Goal: Complete application form: Complete application form

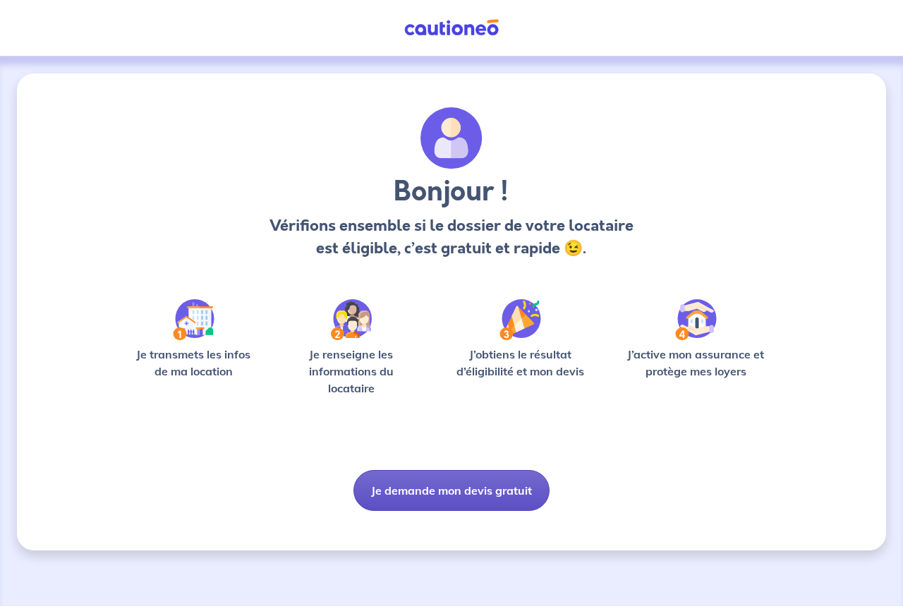
click at [460, 488] on button "Je demande mon devis gratuit" at bounding box center [451, 490] width 196 height 41
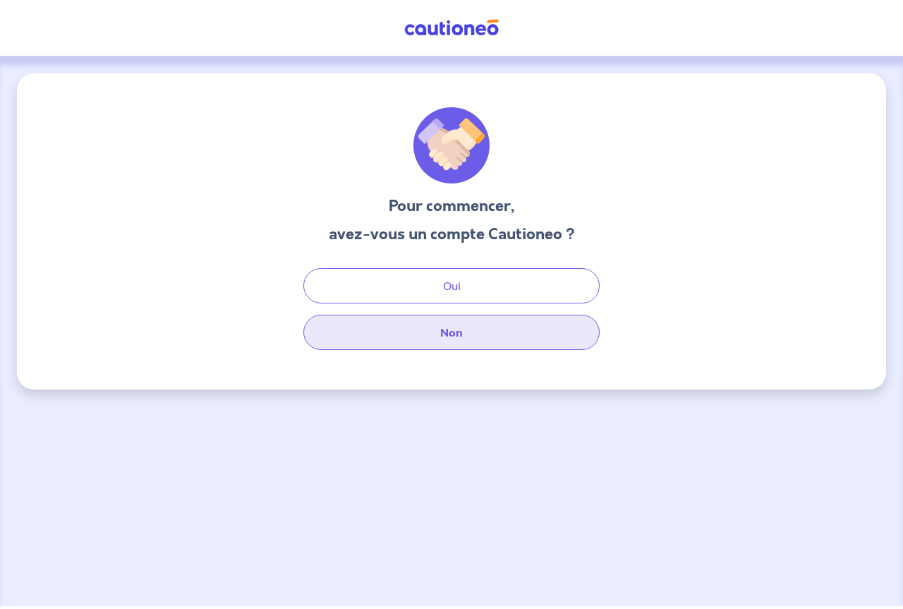
click at [461, 334] on button "Non" at bounding box center [451, 332] width 296 height 35
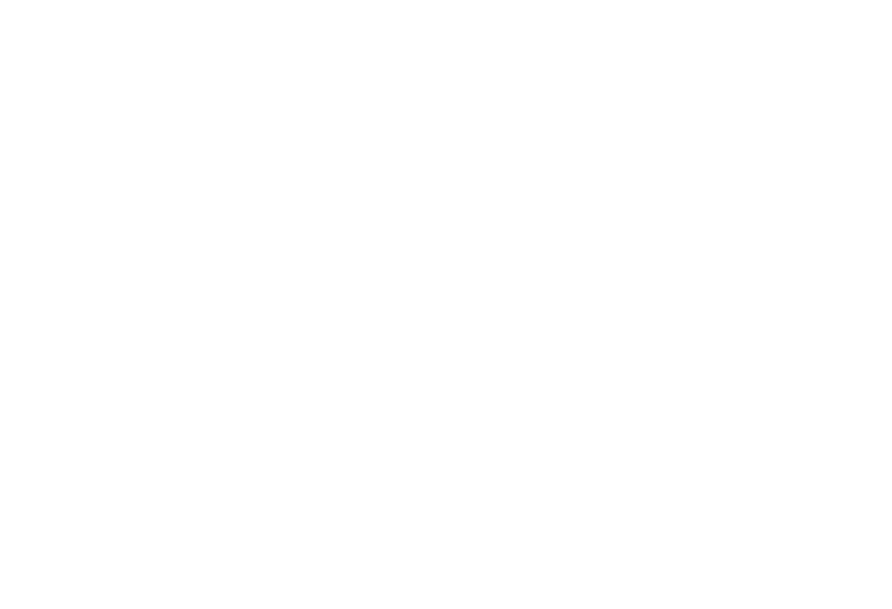
select select "FR"
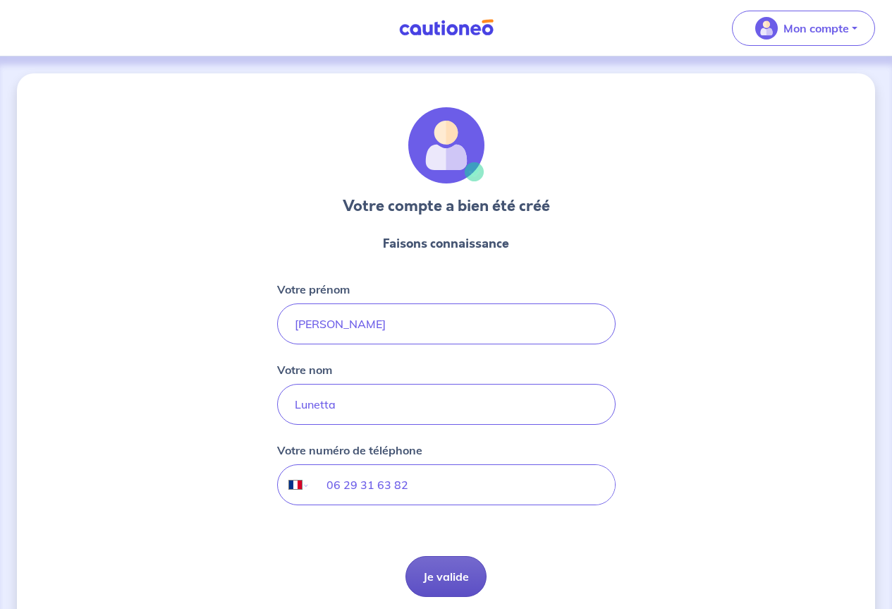
click at [448, 575] on button "Je valide" at bounding box center [446, 576] width 81 height 41
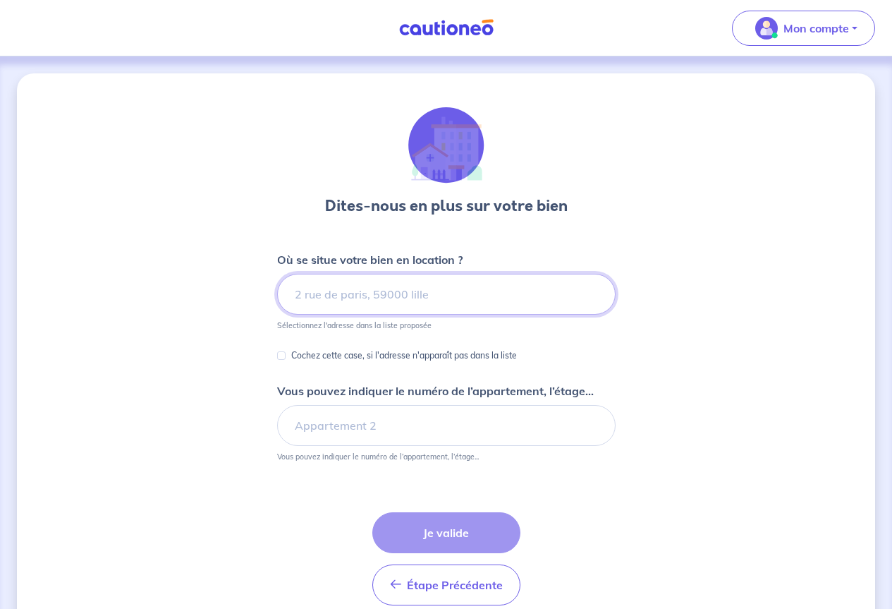
click at [371, 302] on input at bounding box center [446, 294] width 339 height 41
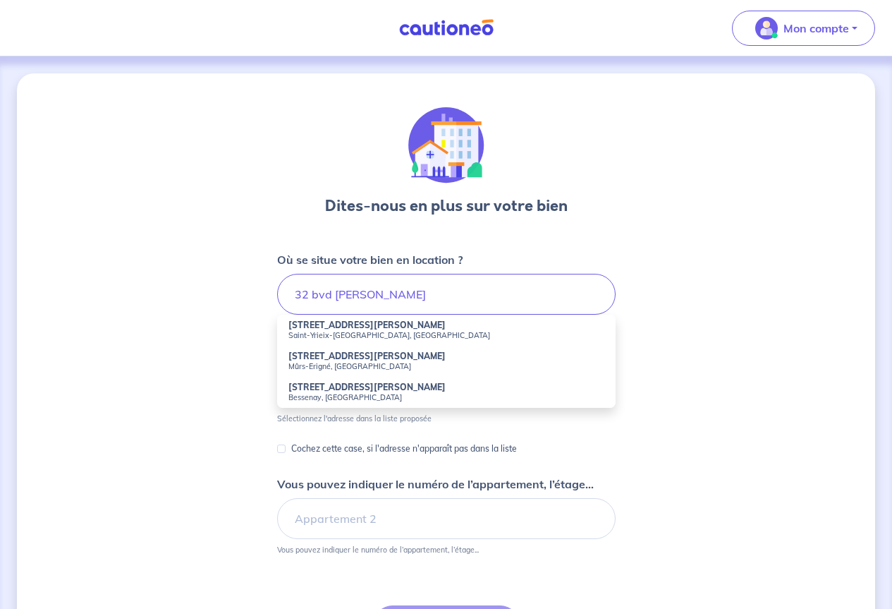
click at [376, 332] on small "Saint-Yrieix-[GEOGRAPHIC_DATA], [GEOGRAPHIC_DATA]" at bounding box center [447, 335] width 316 height 10
type input "[STREET_ADDRESS][PERSON_NAME]"
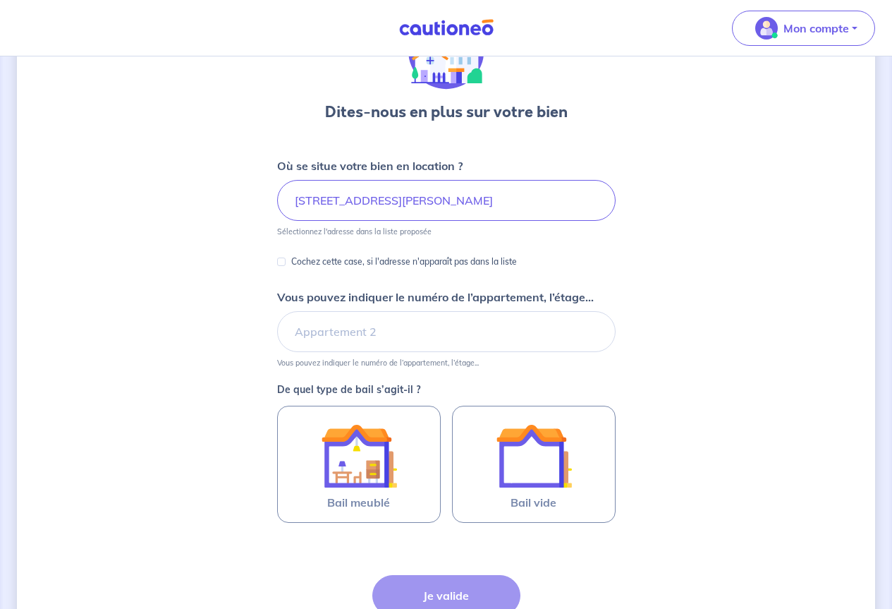
scroll to position [141, 0]
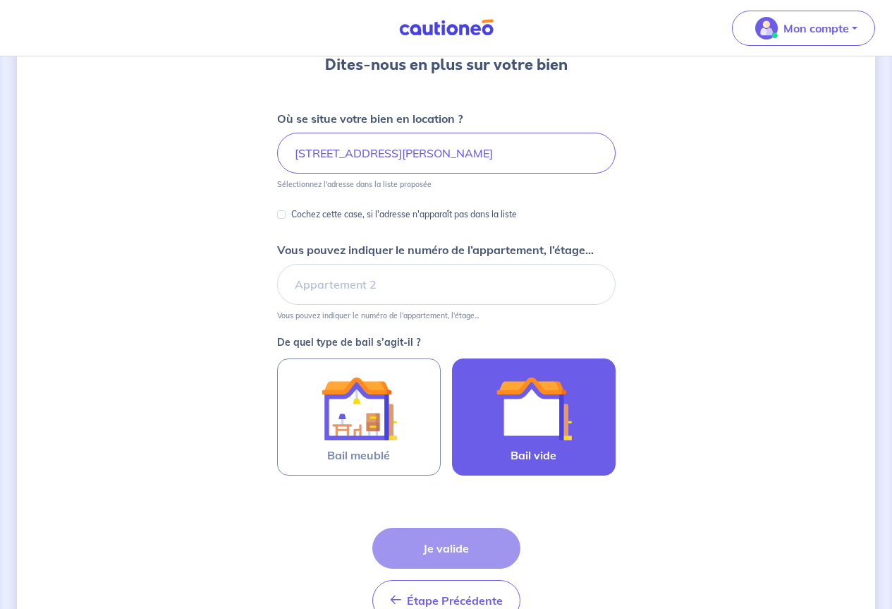
click at [532, 424] on img at bounding box center [534, 408] width 76 height 76
click at [0, 0] on input "Bail vide" at bounding box center [0, 0] width 0 height 0
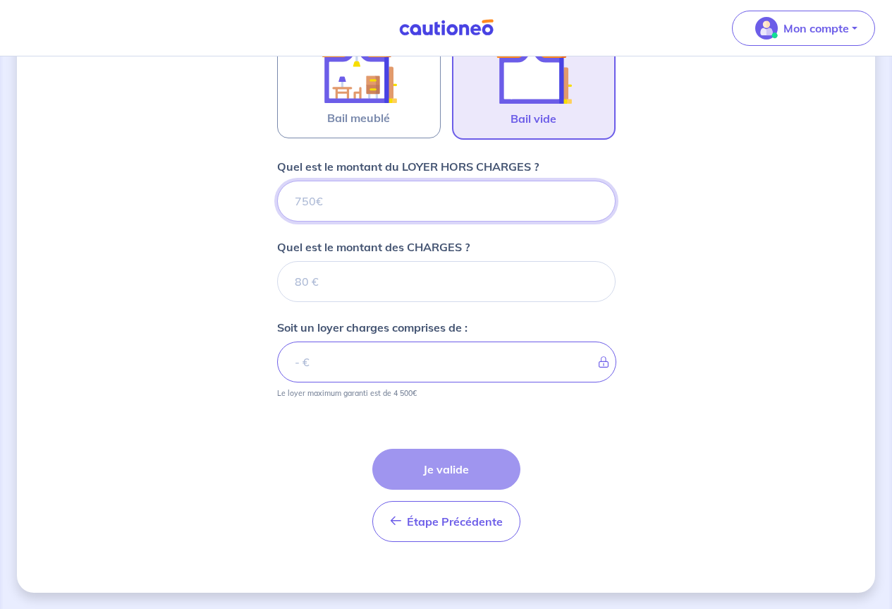
scroll to position [479, 0]
click at [362, 204] on input "Quel est le montant du LOYER HORS CHARGES ?" at bounding box center [446, 200] width 339 height 41
type input "7"
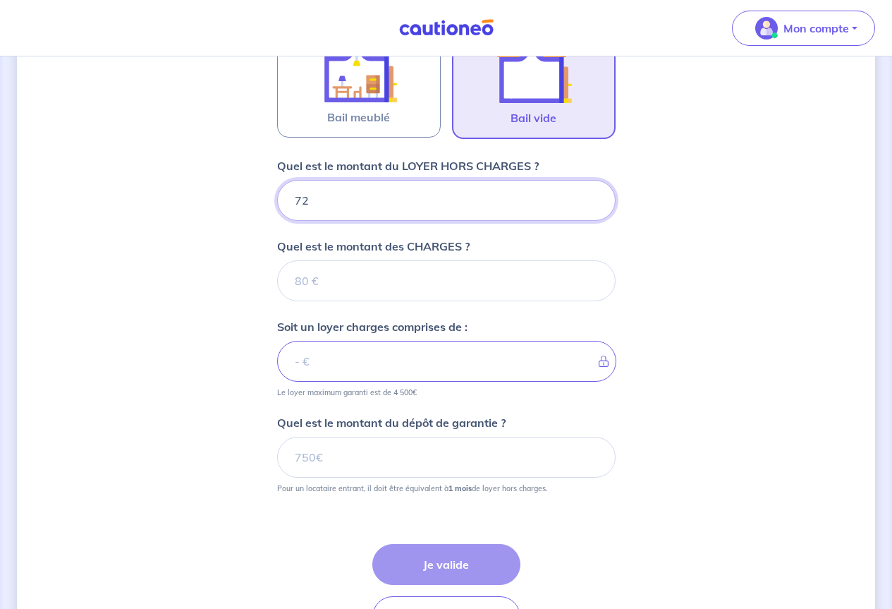
type input "720"
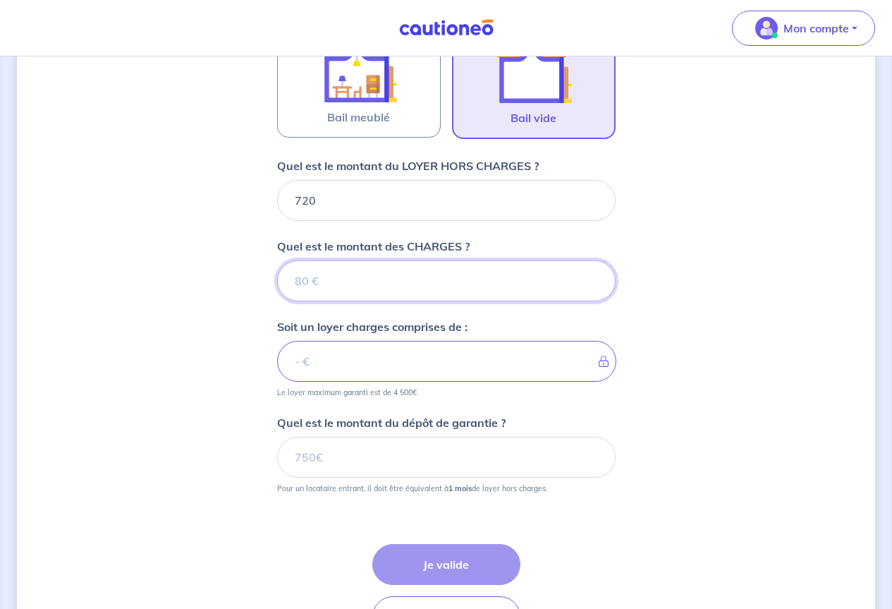
click at [356, 281] on input "Quel est le montant des CHARGES ?" at bounding box center [446, 280] width 339 height 41
type input "30"
type input "750"
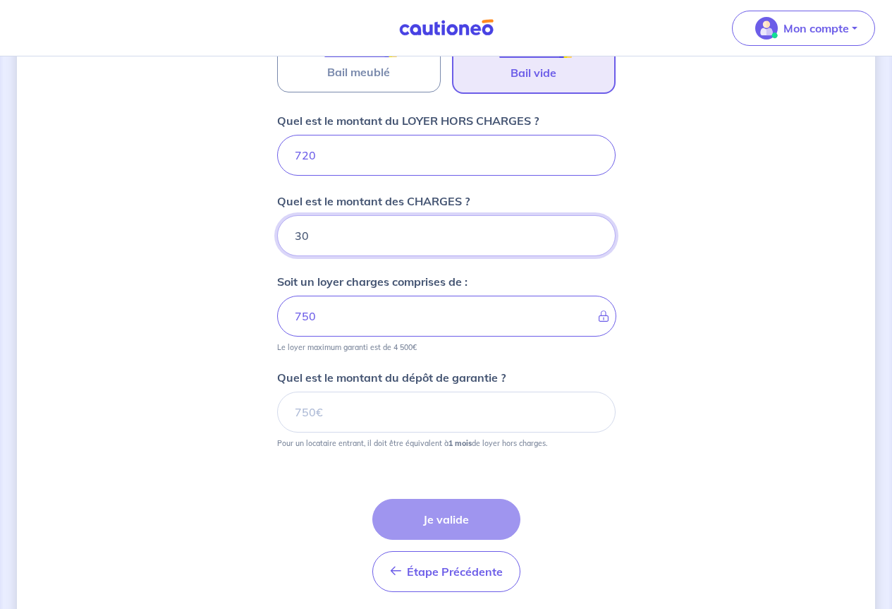
scroll to position [550, 0]
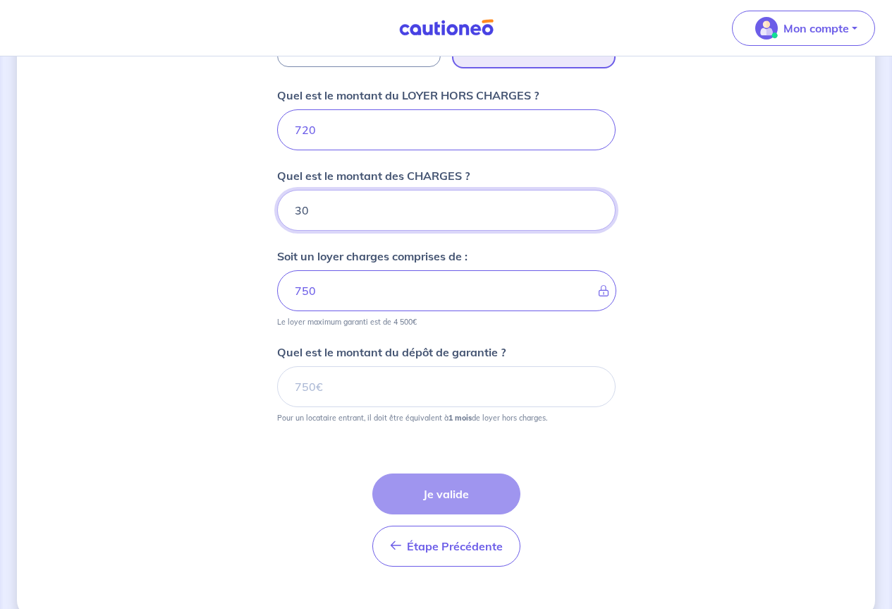
type input "30"
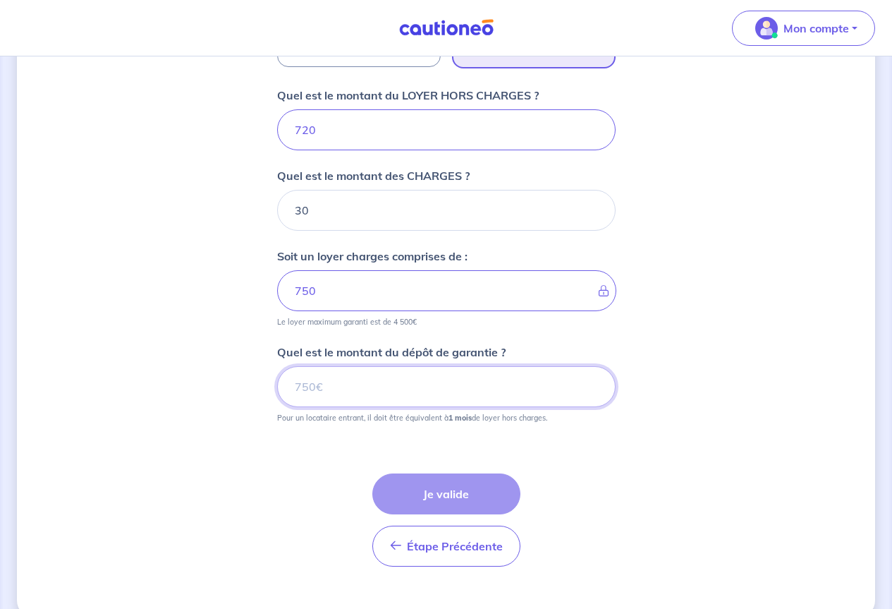
click at [370, 393] on input "Quel est le montant du dépôt de garantie ?" at bounding box center [446, 386] width 339 height 41
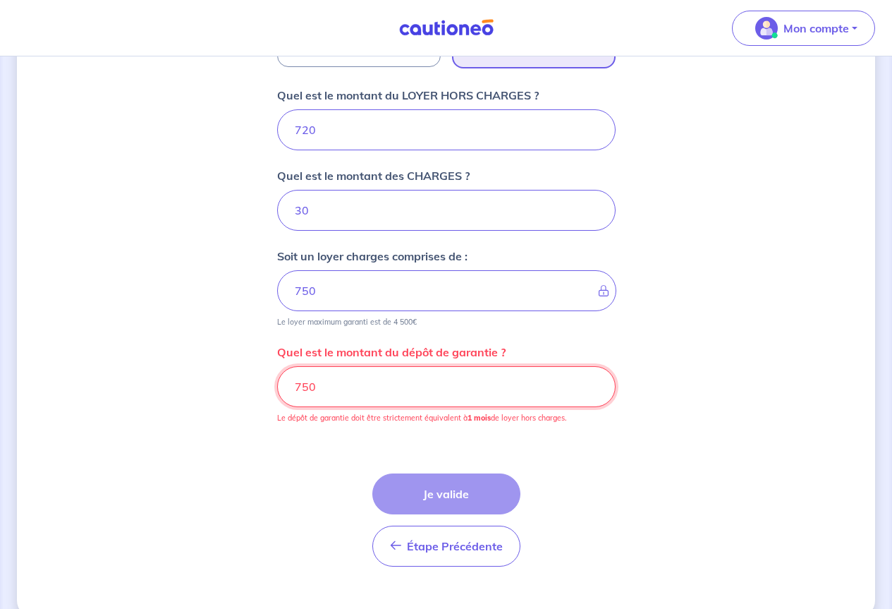
click at [322, 387] on input "750" at bounding box center [446, 386] width 339 height 41
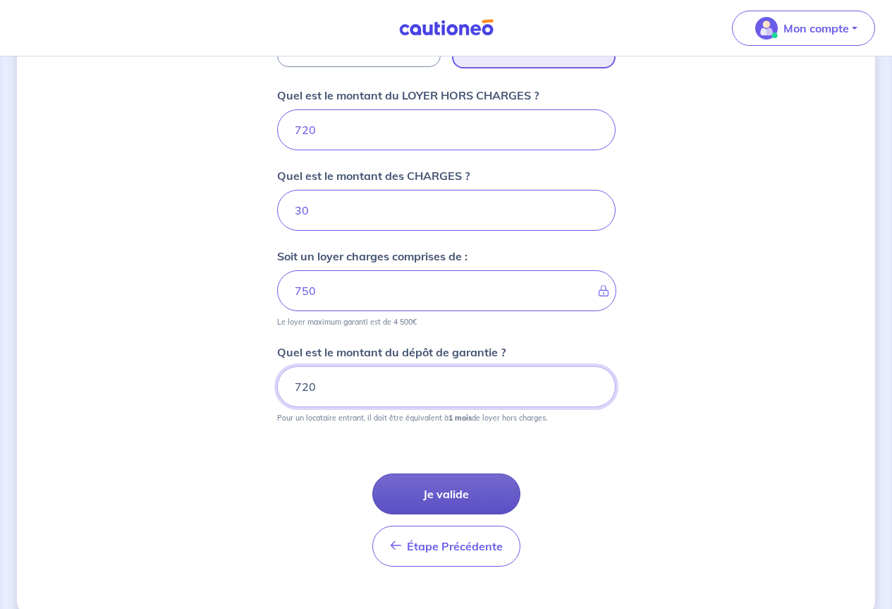
type input "720"
click at [453, 500] on button "Je valide" at bounding box center [447, 493] width 148 height 41
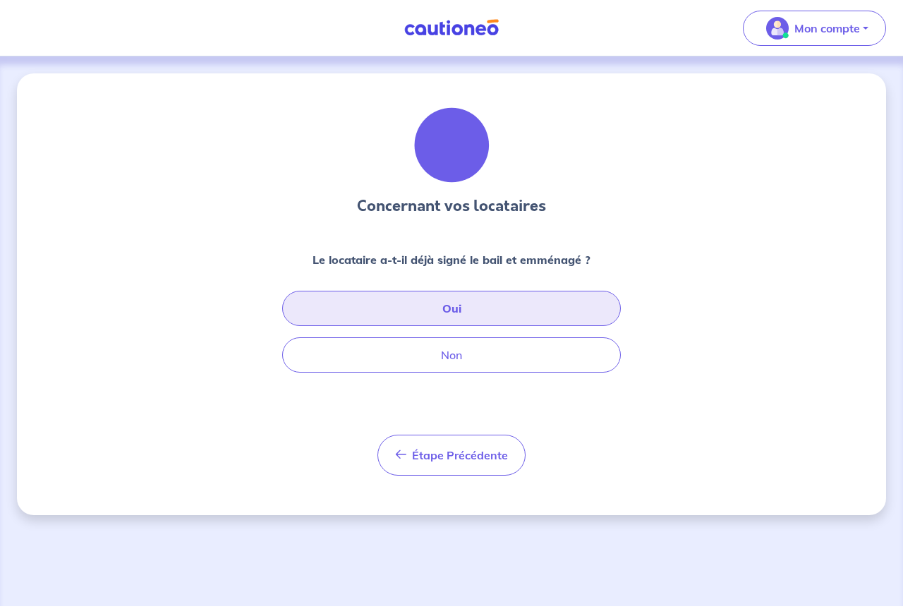
click at [469, 307] on button "Oui" at bounding box center [451, 308] width 339 height 35
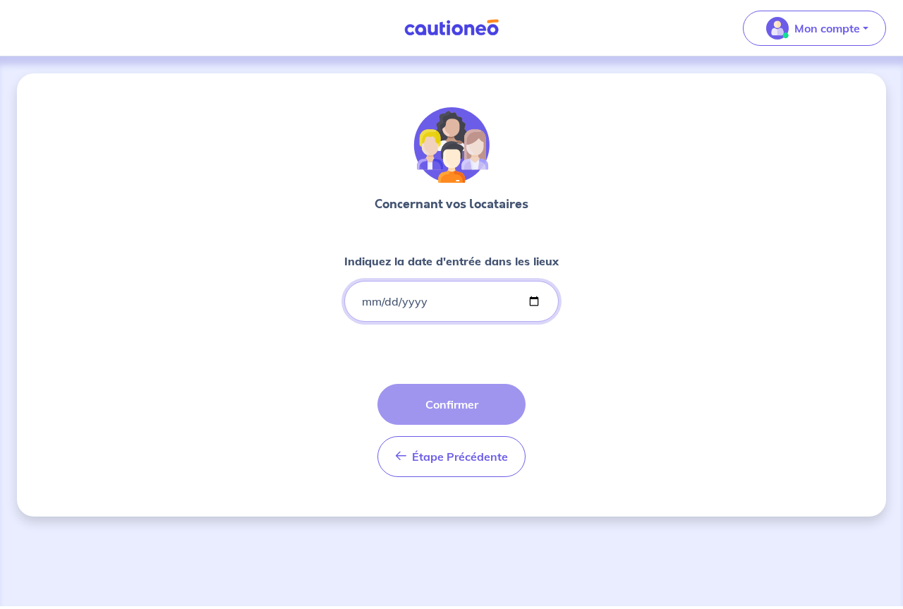
click at [534, 299] on input "Indiquez la date d'entrée dans les lieux" at bounding box center [451, 301] width 214 height 41
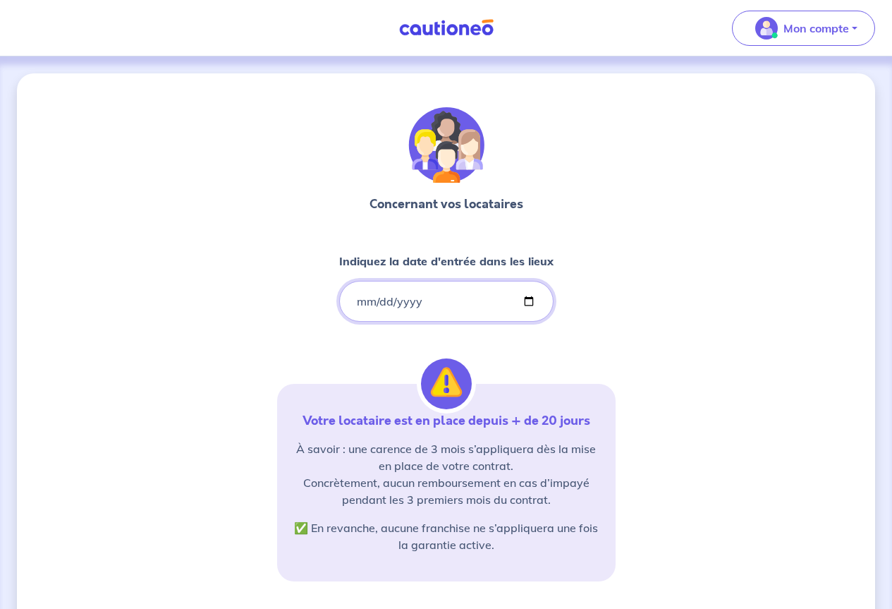
type input "[DATE]"
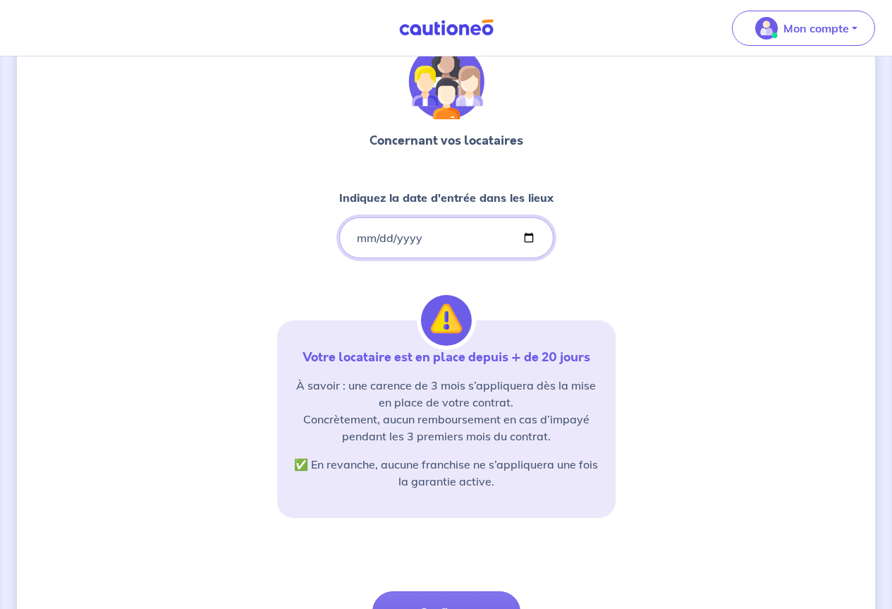
scroll to position [195, 0]
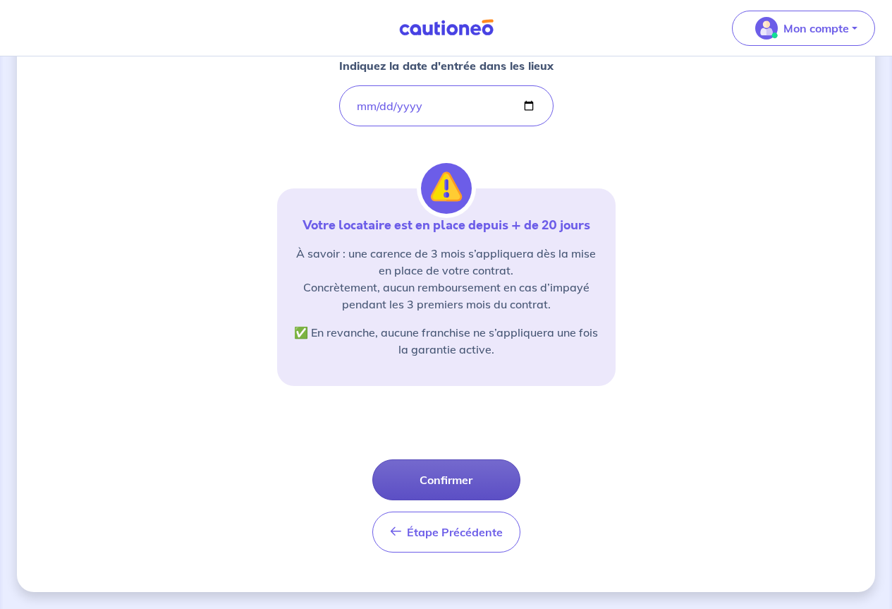
click at [464, 483] on button "Confirmer" at bounding box center [447, 479] width 148 height 41
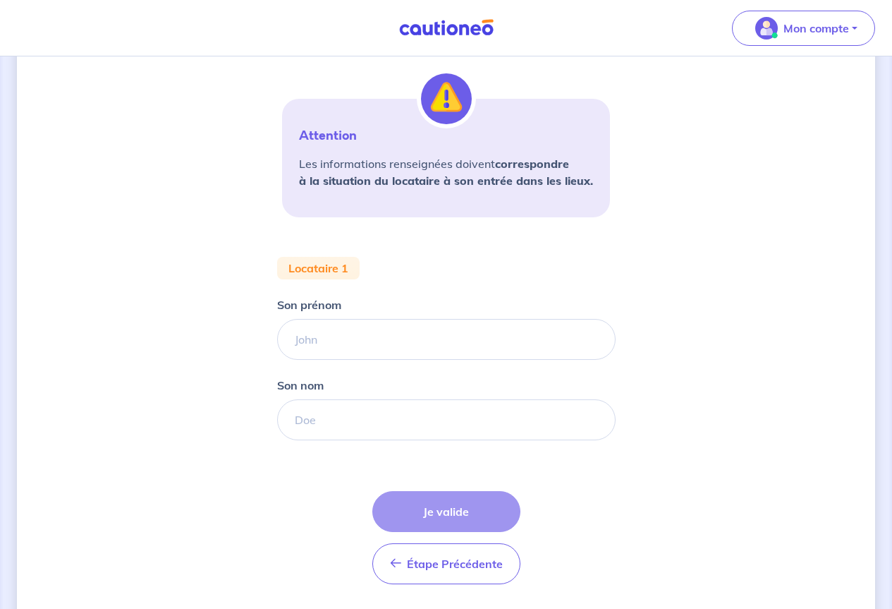
scroll to position [282, 0]
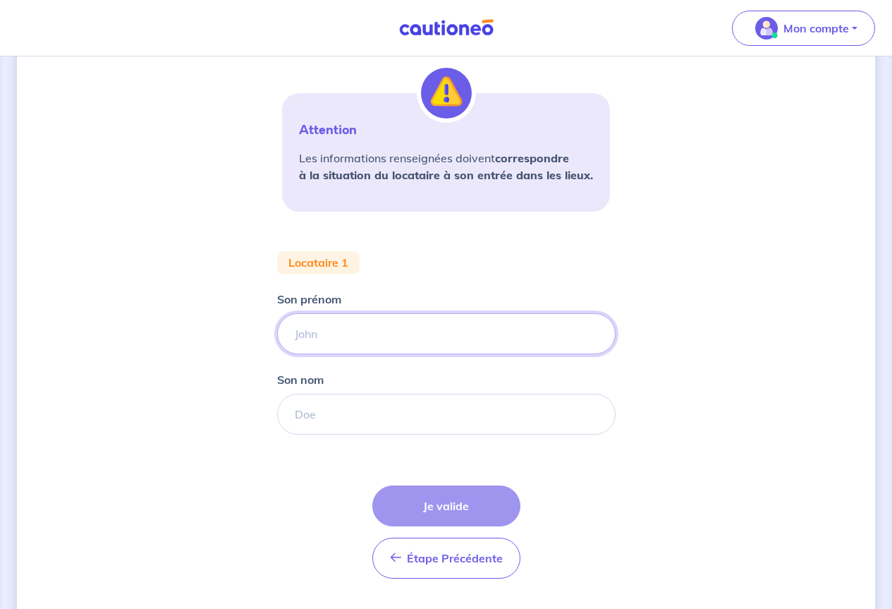
click at [312, 334] on input "Son prénom" at bounding box center [446, 333] width 339 height 41
type input "a"
type input "b"
type input "[PERSON_NAME]"
click at [345, 421] on input "Son nom" at bounding box center [446, 414] width 339 height 41
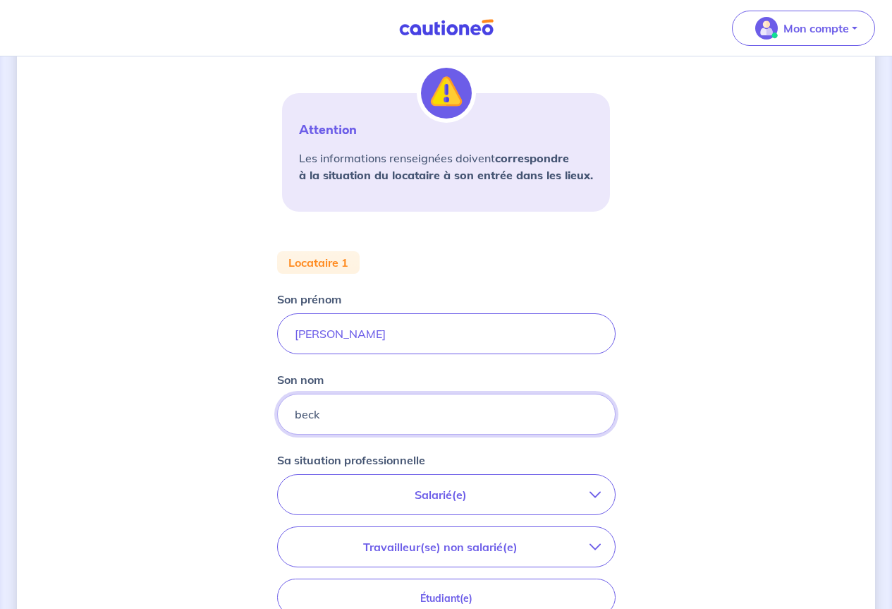
type input "beck"
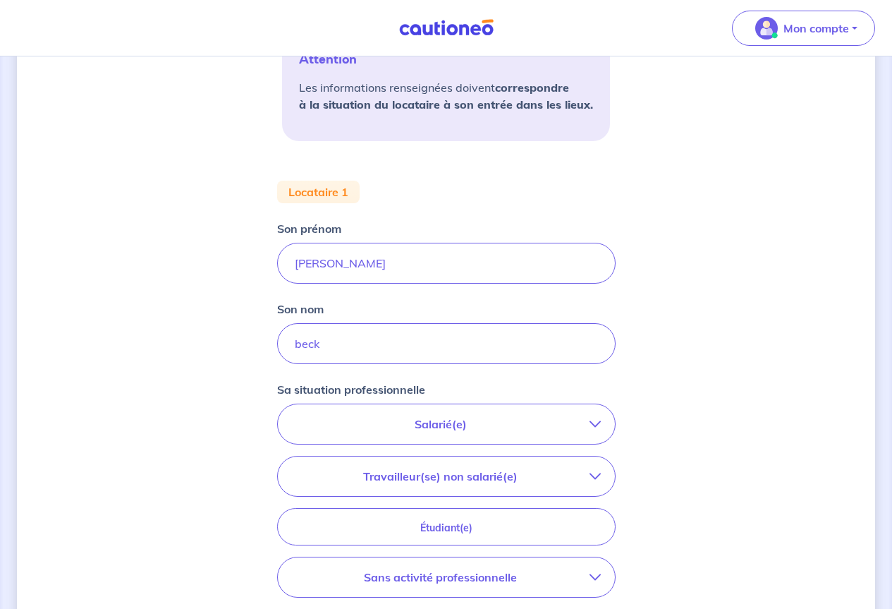
click at [425, 418] on p "Salarié(e)" at bounding box center [441, 424] width 298 height 17
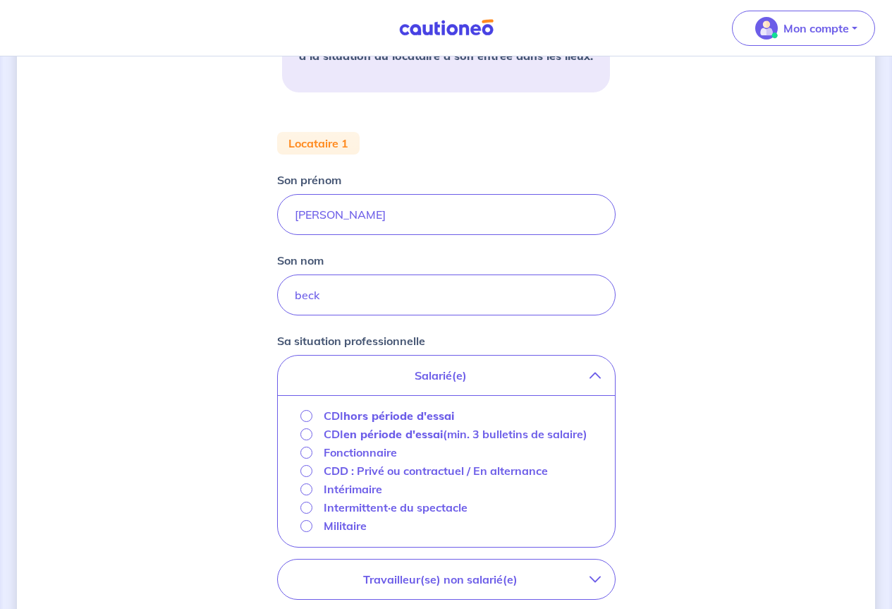
scroll to position [423, 0]
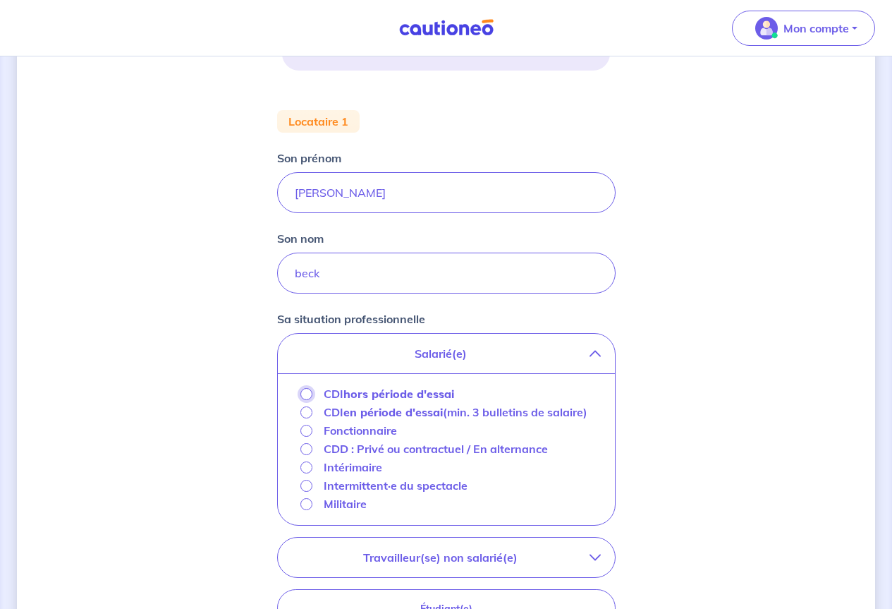
click at [304, 394] on input "CDI hors période d'essai" at bounding box center [307, 394] width 12 height 12
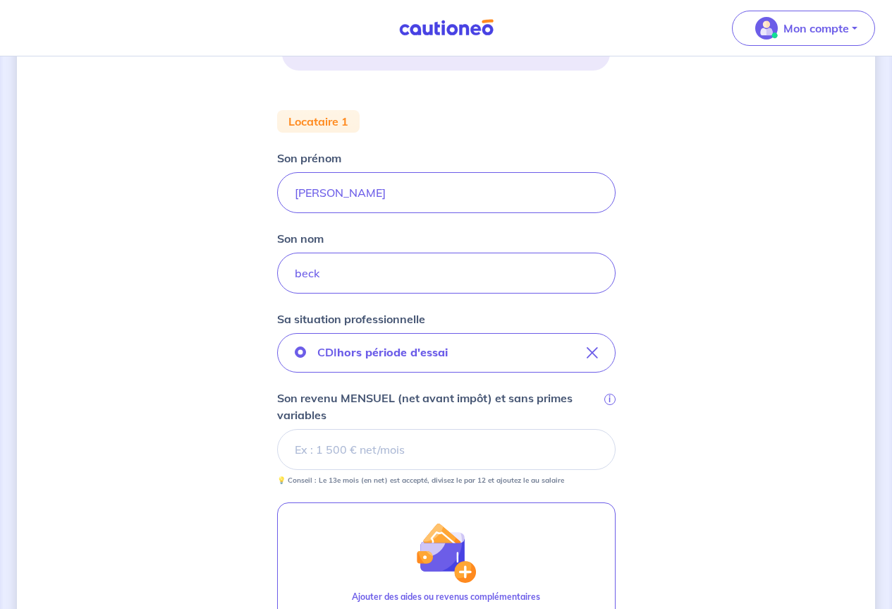
click at [481, 466] on input "Son revenu MENSUEL (net avant impôt) et sans primes variables i" at bounding box center [446, 449] width 339 height 41
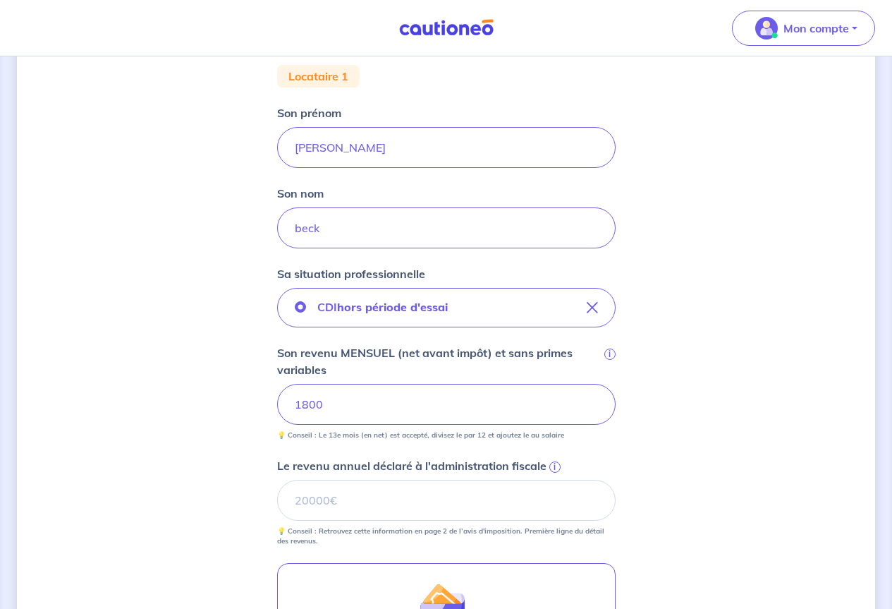
scroll to position [494, 0]
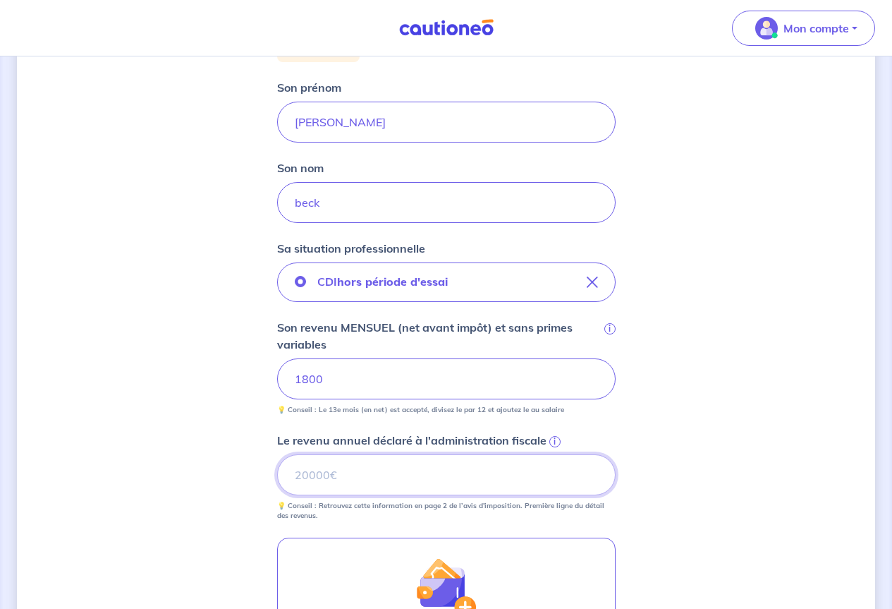
click at [466, 478] on input "Le revenu annuel déclaré à l'administration fiscale i" at bounding box center [446, 474] width 339 height 41
type input "20000"
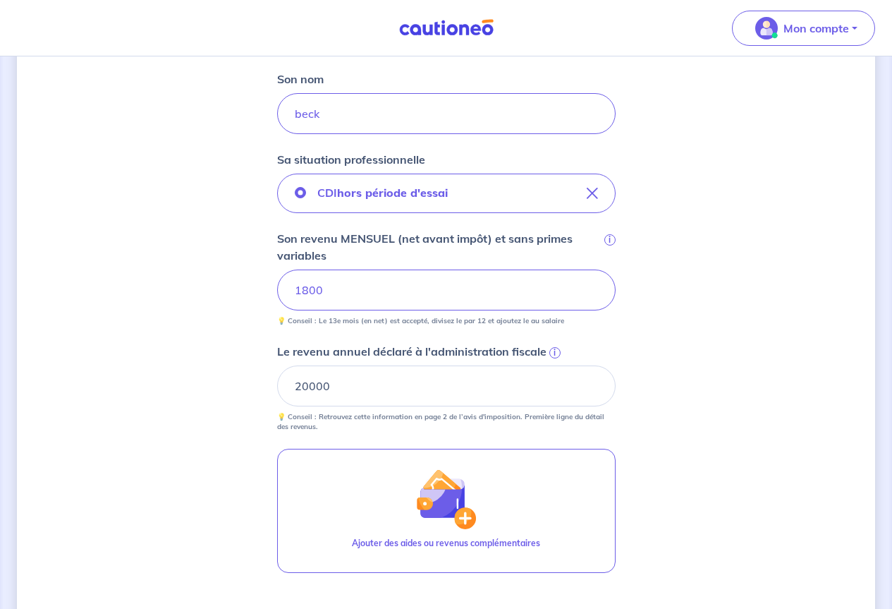
scroll to position [706, 0]
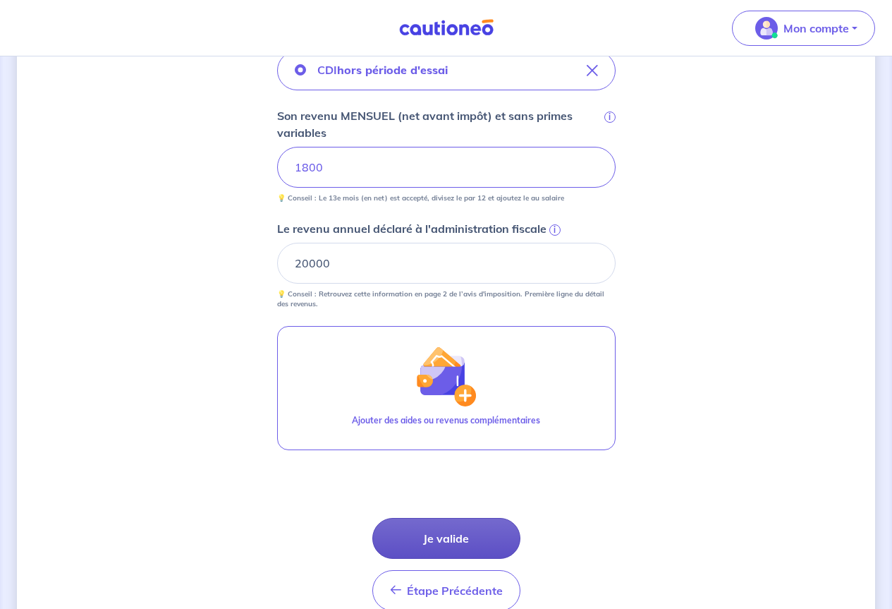
click at [492, 541] on button "Je valide" at bounding box center [447, 538] width 148 height 41
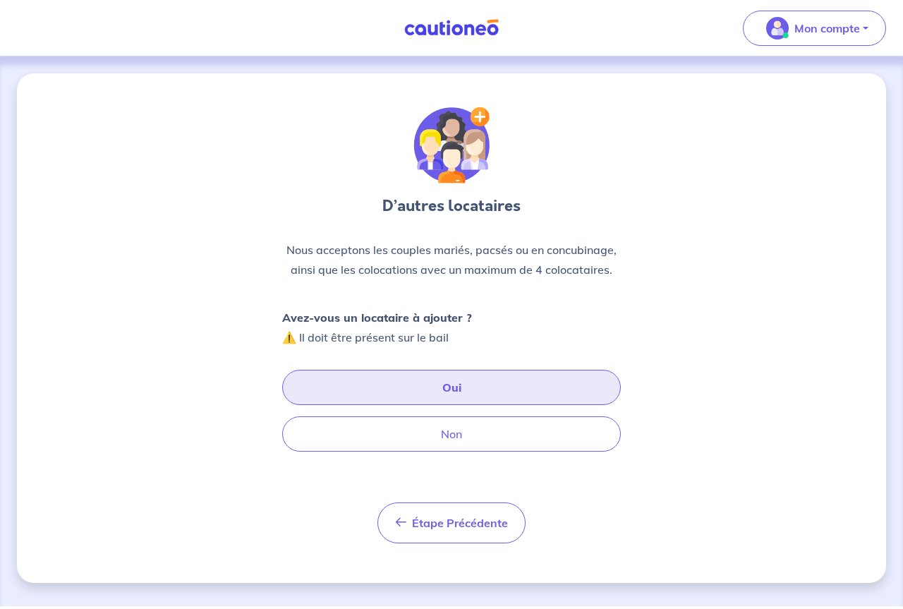
click at [453, 390] on button "Oui" at bounding box center [451, 387] width 339 height 35
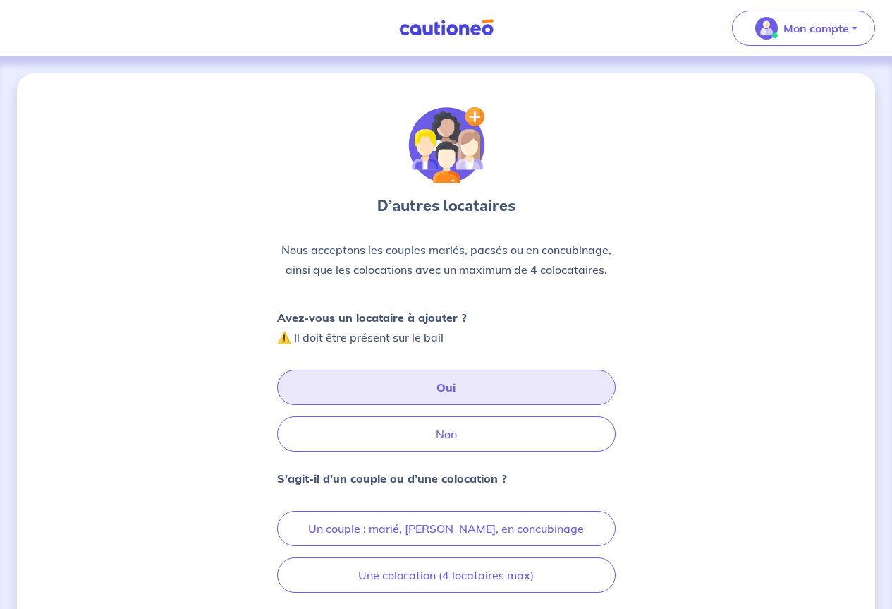
click at [452, 389] on button "Oui" at bounding box center [446, 387] width 339 height 35
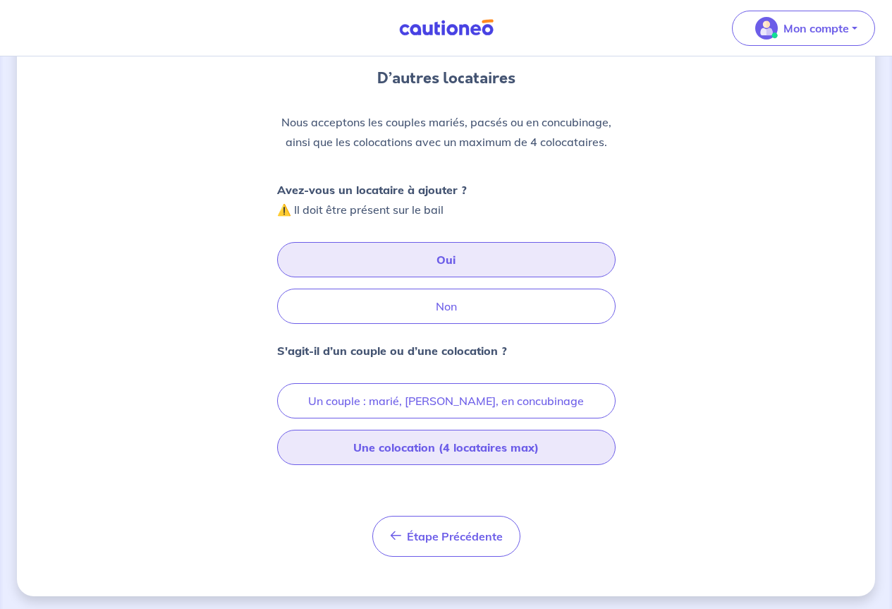
scroll to position [132, 0]
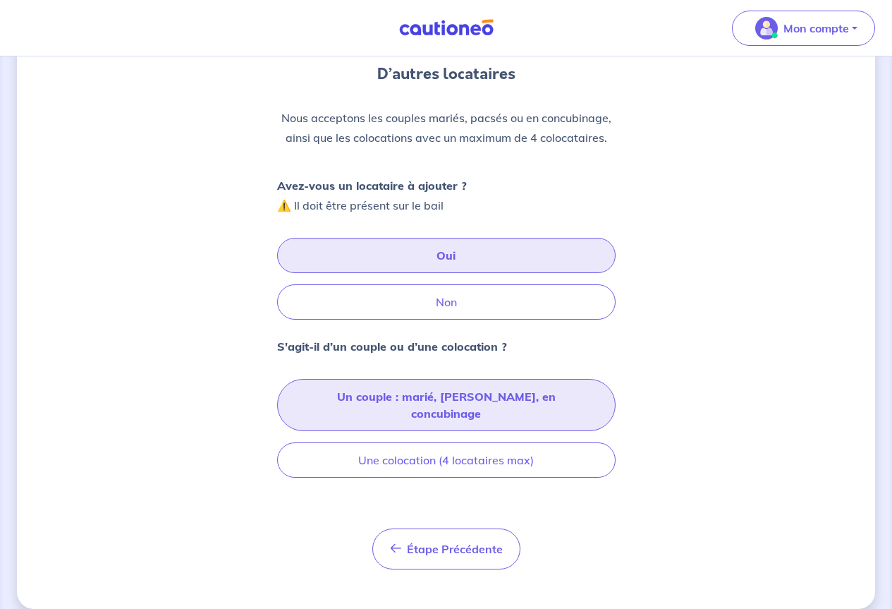
click at [460, 401] on button "Un couple : marié, [PERSON_NAME], en concubinage" at bounding box center [446, 405] width 339 height 52
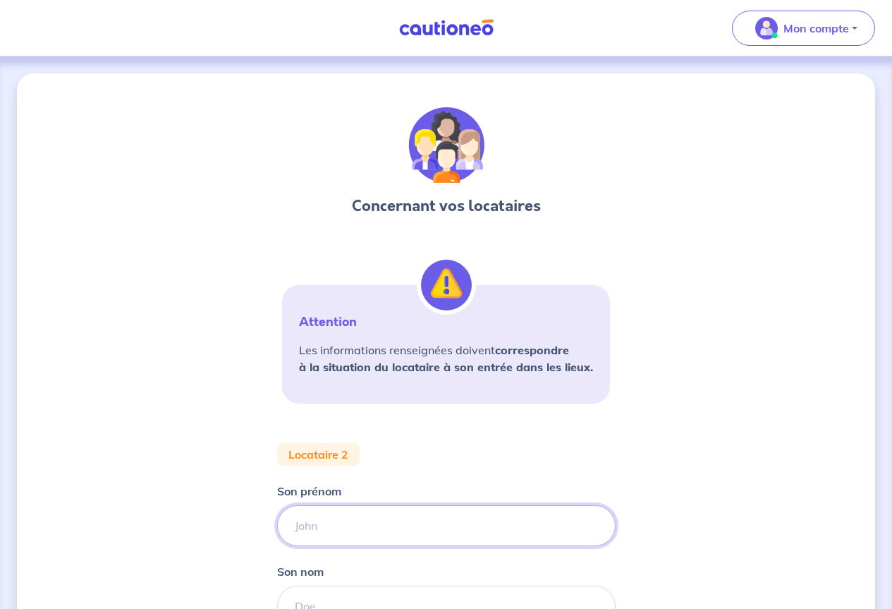
click at [394, 524] on input "Son prénom" at bounding box center [446, 525] width 339 height 41
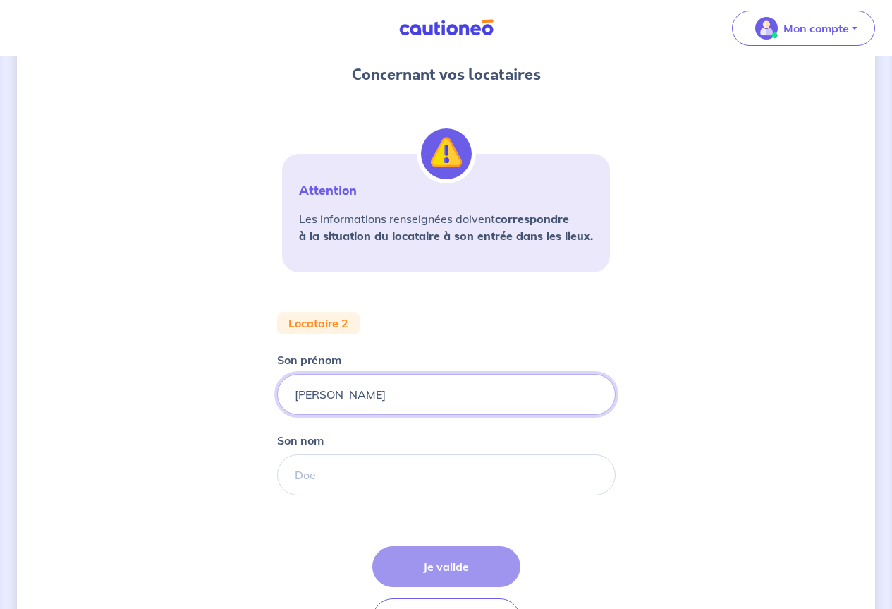
scroll to position [141, 0]
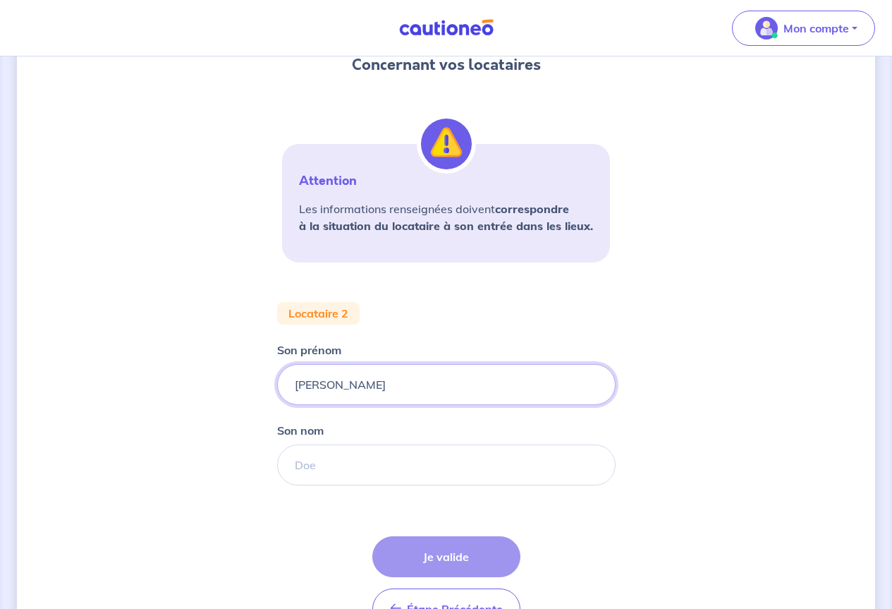
type input "[PERSON_NAME]"
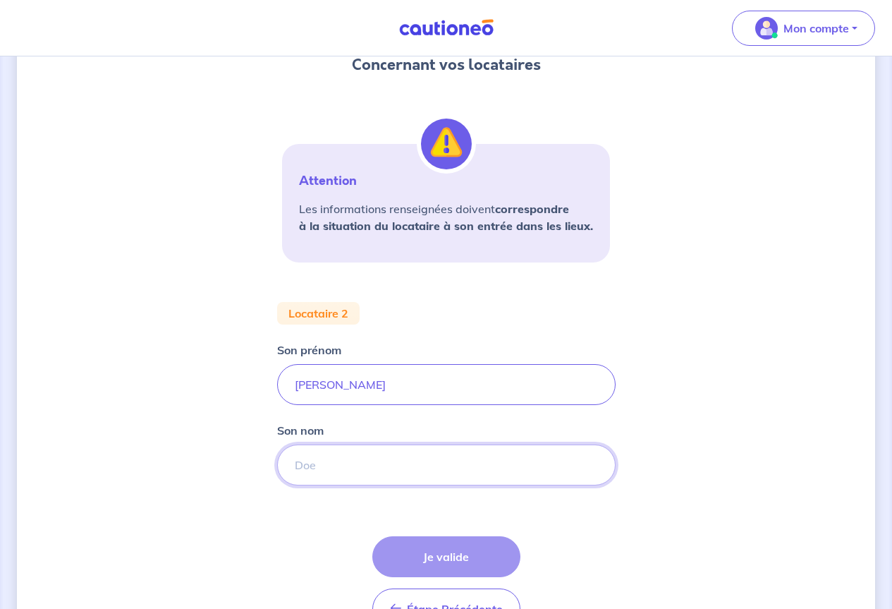
click at [337, 468] on input "Son nom" at bounding box center [446, 464] width 339 height 41
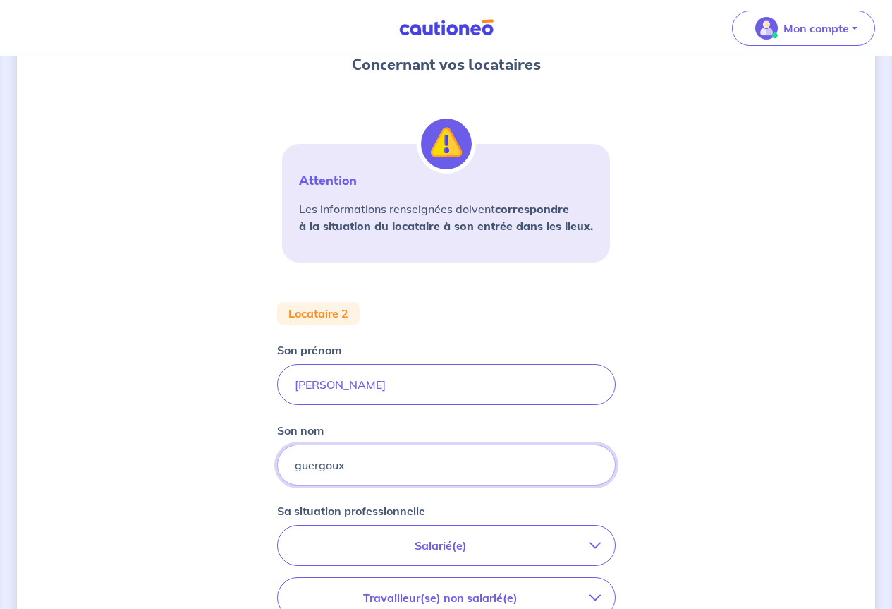
drag, startPoint x: 355, startPoint y: 465, endPoint x: 303, endPoint y: 458, distance: 52.7
click at [303, 458] on input "guergoux" at bounding box center [446, 464] width 339 height 41
type input "gleyroux"
click at [444, 542] on p "Salarié(e)" at bounding box center [441, 545] width 298 height 17
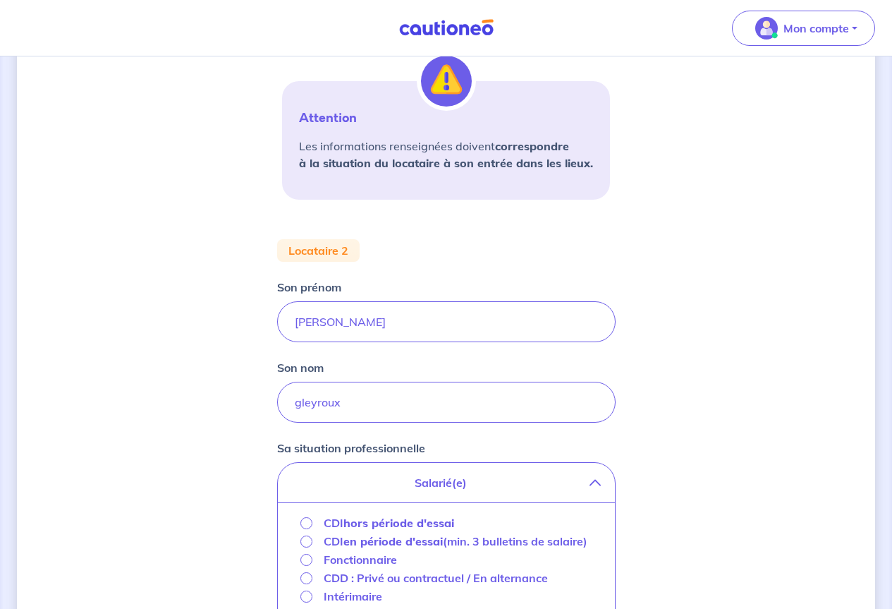
scroll to position [282, 0]
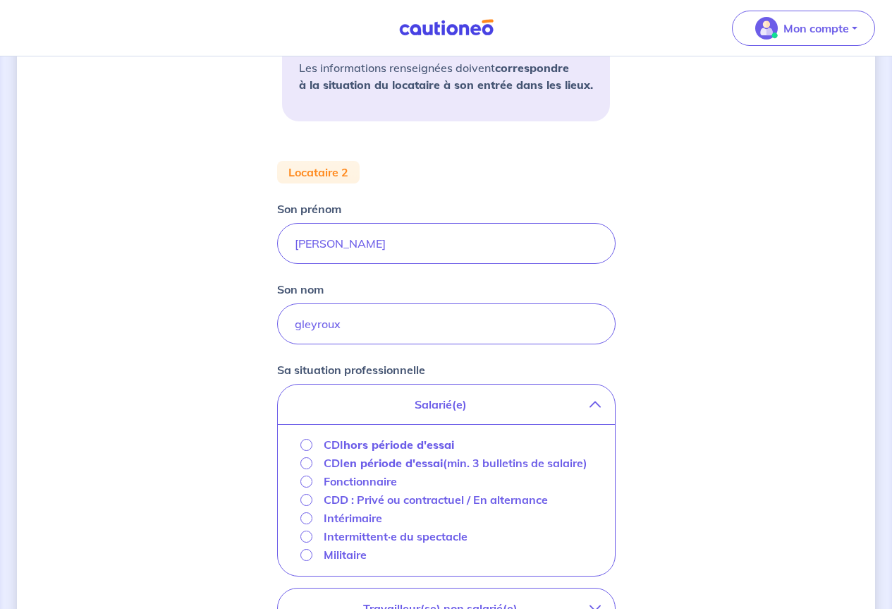
click at [334, 444] on p "CDI hors période d'essai" at bounding box center [389, 444] width 131 height 17
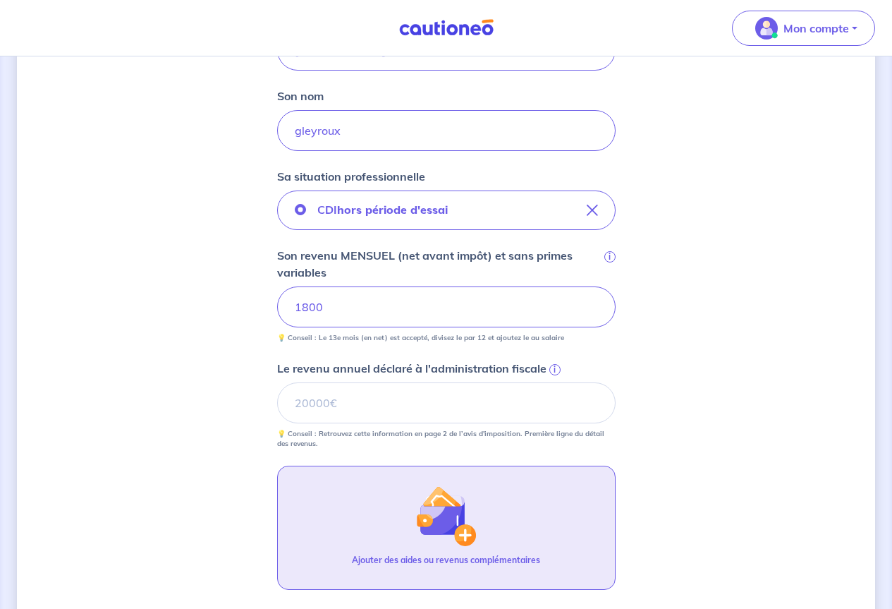
scroll to position [494, 0]
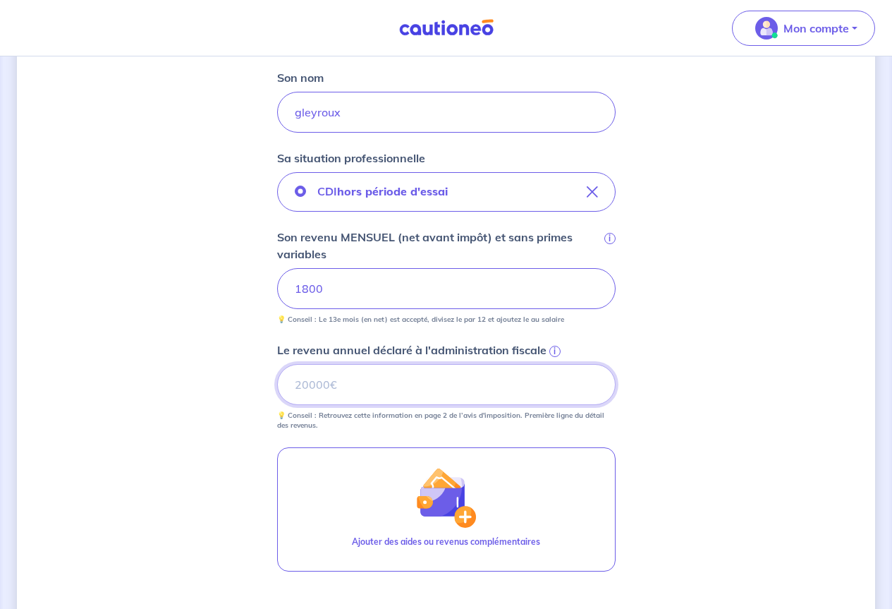
click at [390, 375] on input "Le revenu annuel déclaré à l'administration fiscale i" at bounding box center [446, 384] width 339 height 41
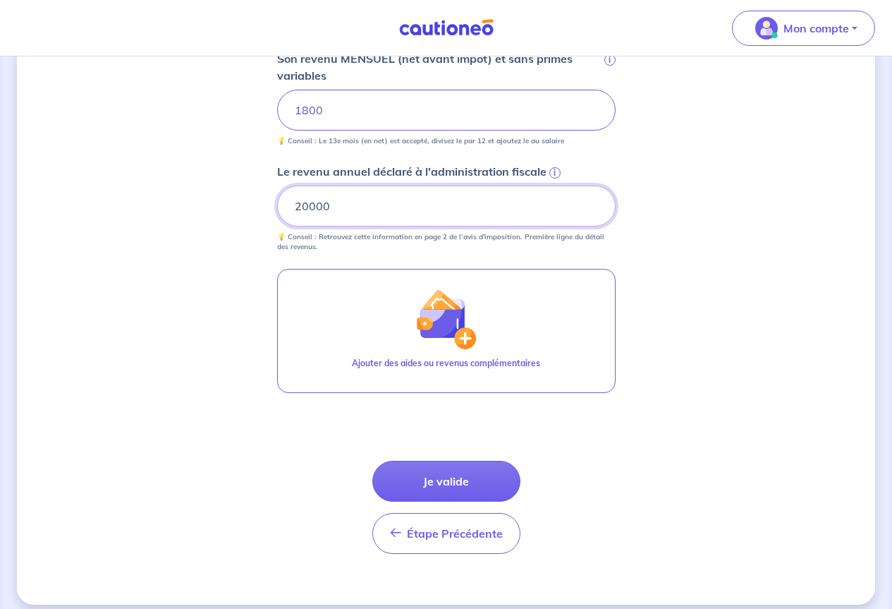
scroll to position [685, 0]
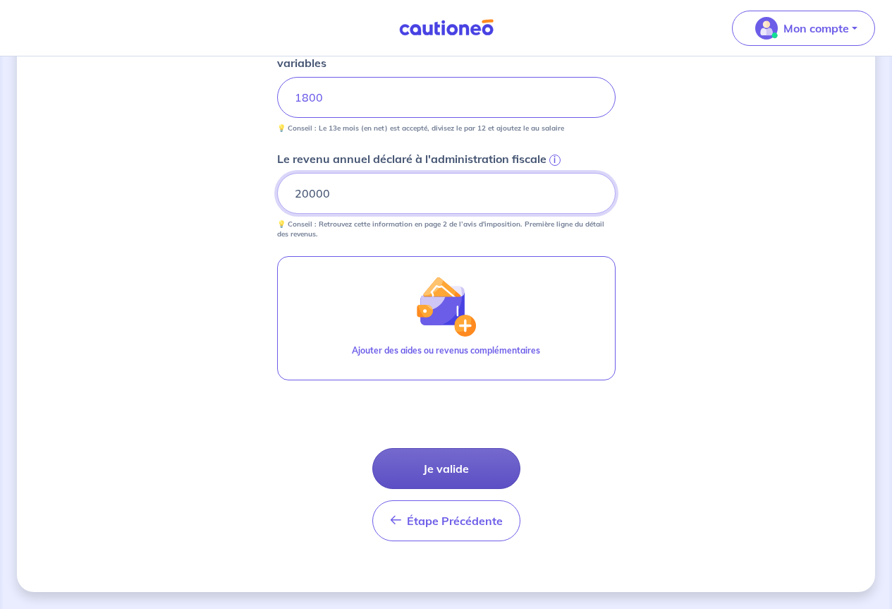
type input "20000"
click at [482, 471] on button "Je valide" at bounding box center [447, 468] width 148 height 41
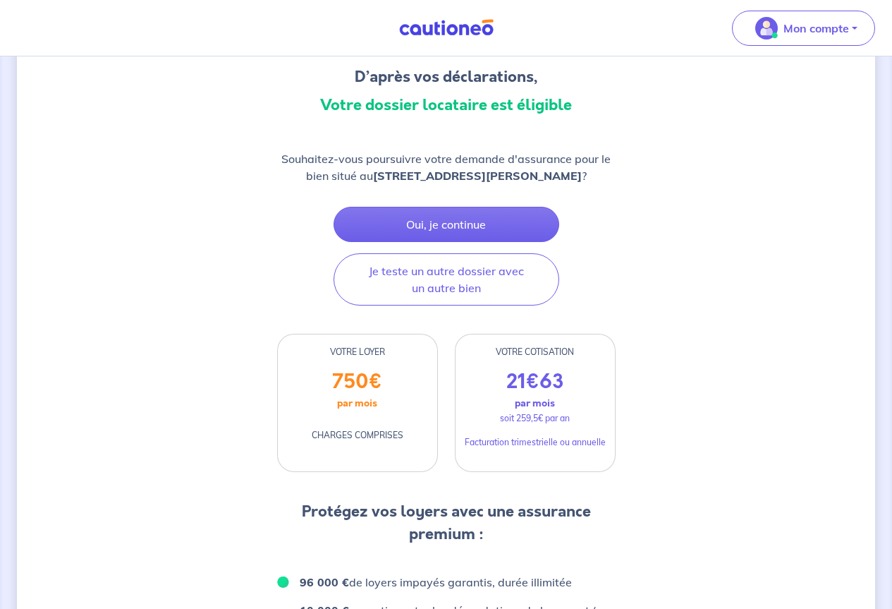
scroll to position [141, 0]
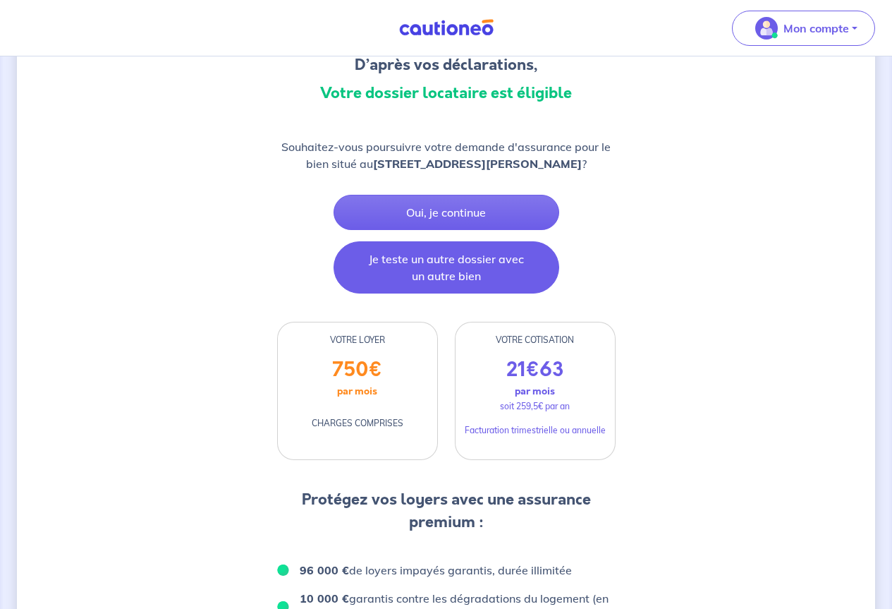
click at [497, 287] on button "Je teste un autre dossier avec un autre bien" at bounding box center [447, 267] width 226 height 52
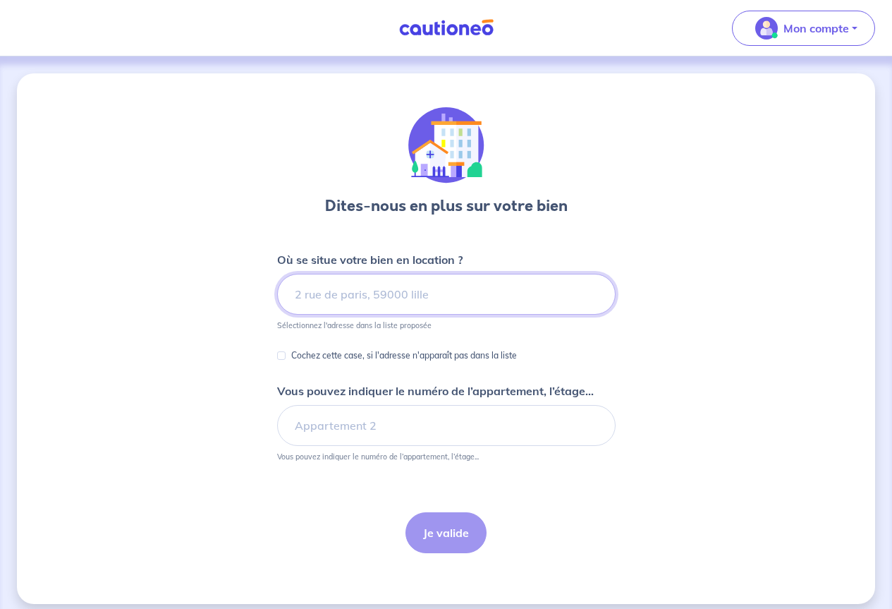
click at [406, 299] on input at bounding box center [446, 294] width 339 height 41
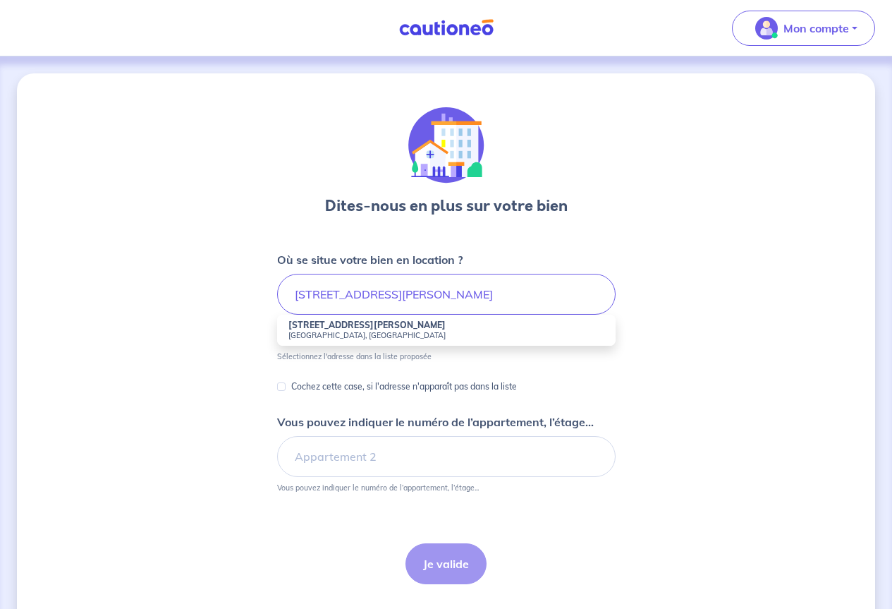
click at [387, 333] on small "[GEOGRAPHIC_DATA], [GEOGRAPHIC_DATA]" at bounding box center [447, 335] width 316 height 10
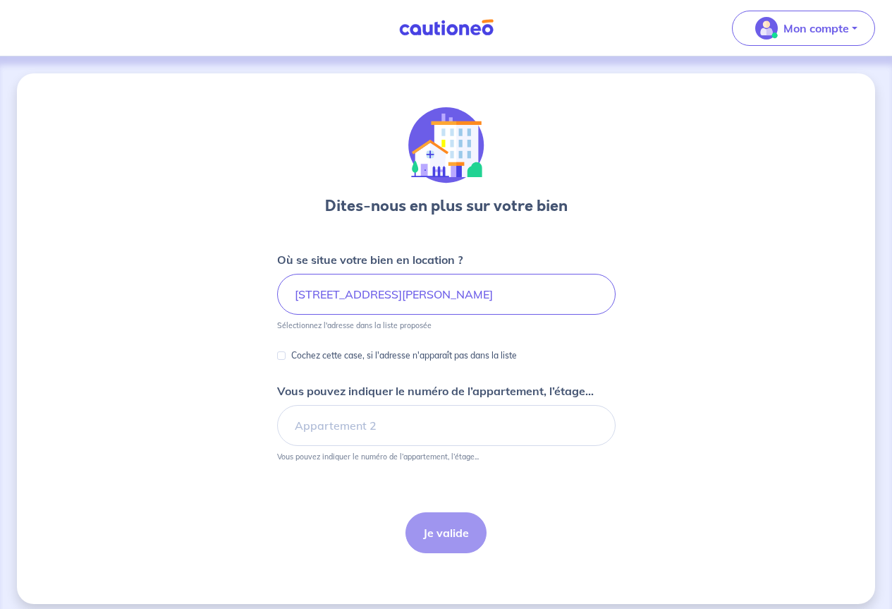
type input "[STREET_ADDRESS][PERSON_NAME]"
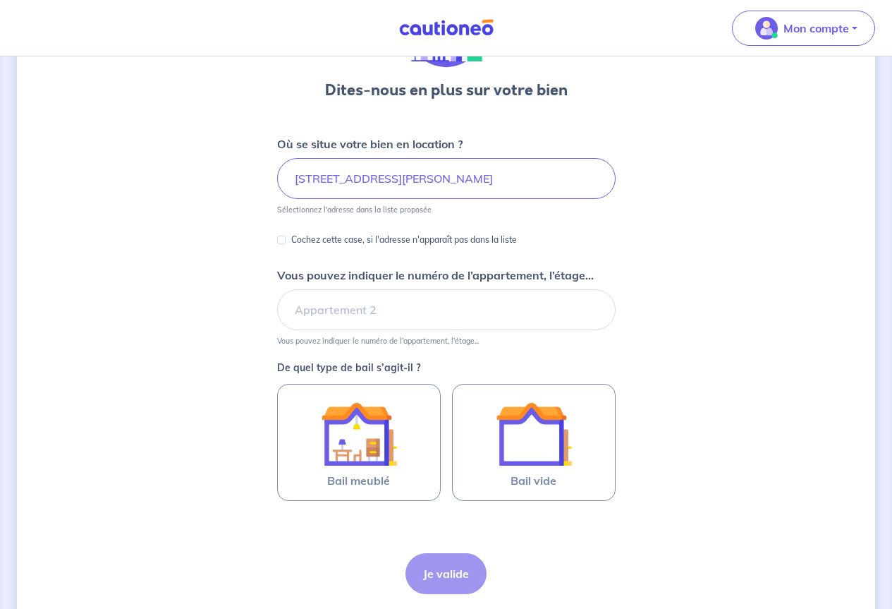
scroll to position [141, 0]
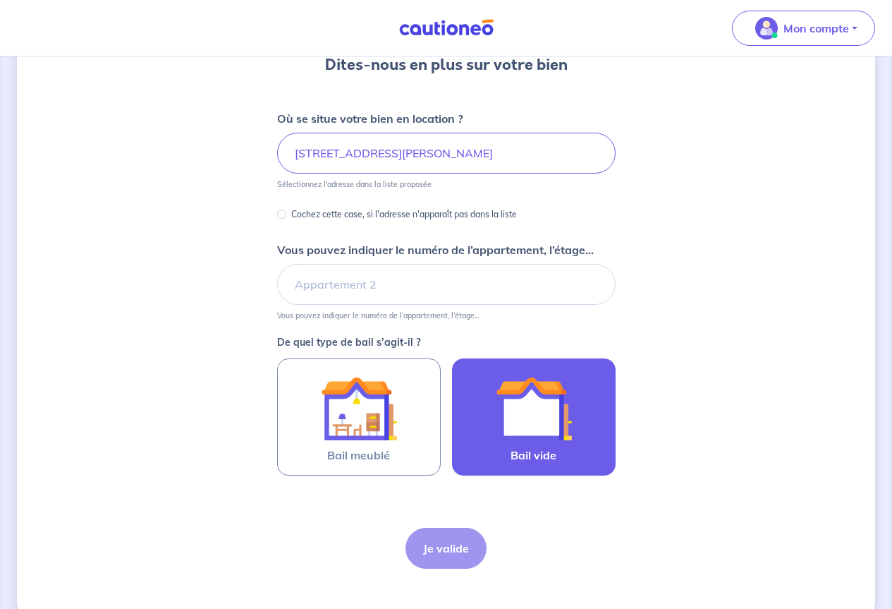
click at [533, 411] on img at bounding box center [534, 408] width 76 height 76
click at [0, 0] on input "Bail vide" at bounding box center [0, 0] width 0 height 0
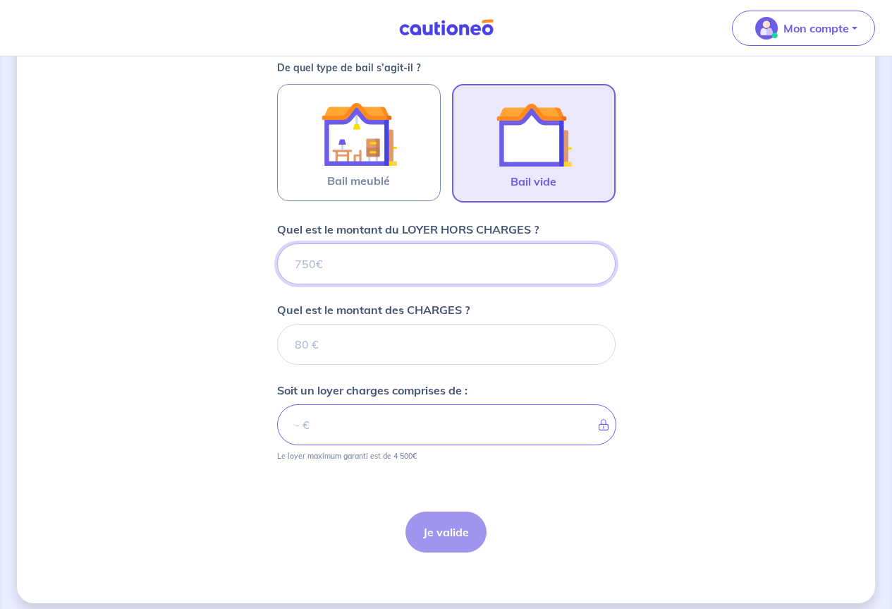
scroll to position [427, 0]
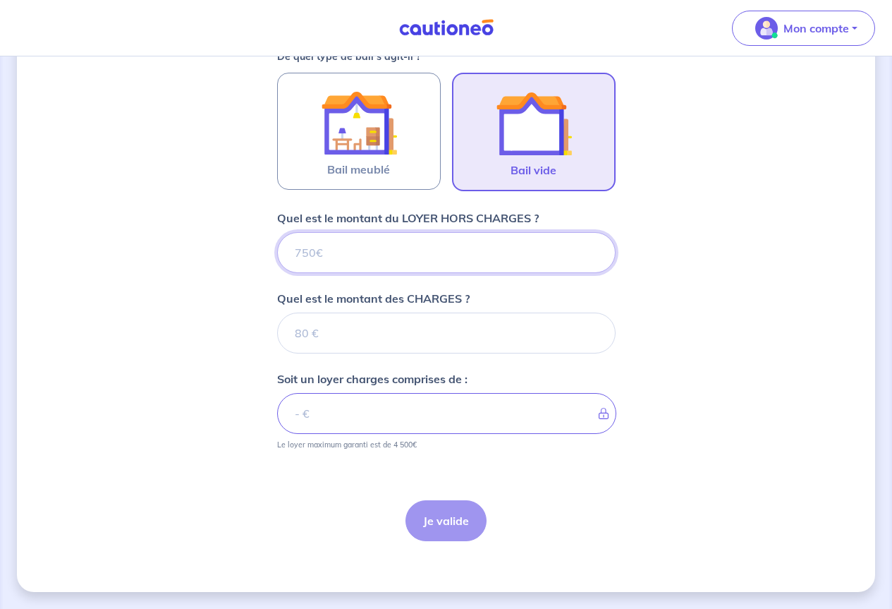
type input "7"
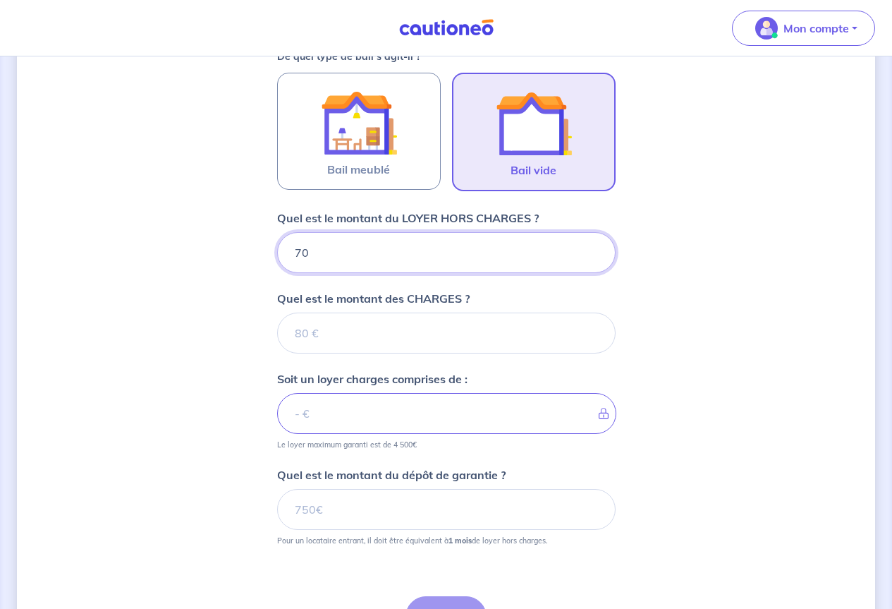
type input "700"
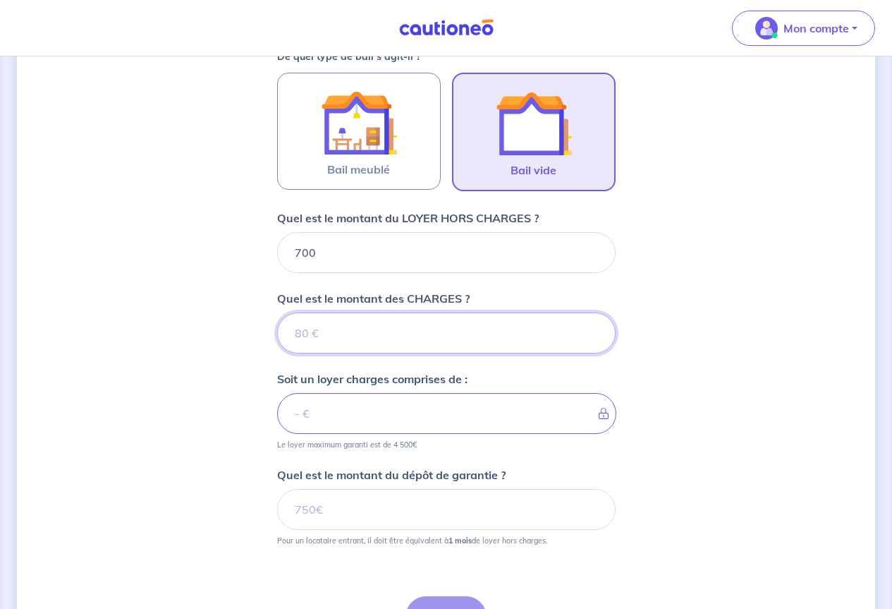
click at [356, 327] on input "Quel est le montant des CHARGES ?" at bounding box center [446, 333] width 339 height 41
type input "24"
type input "724"
type input "24.25"
type input "724.25"
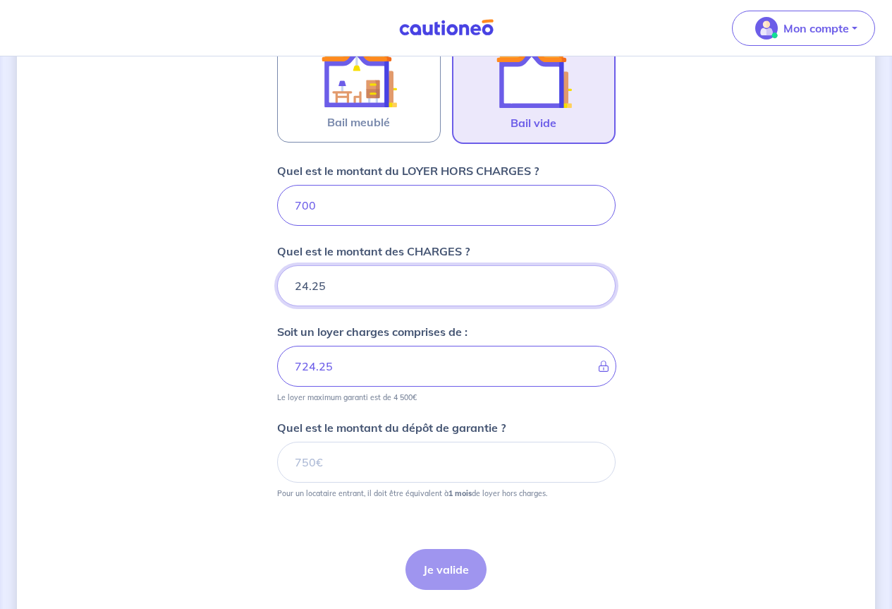
scroll to position [497, 0]
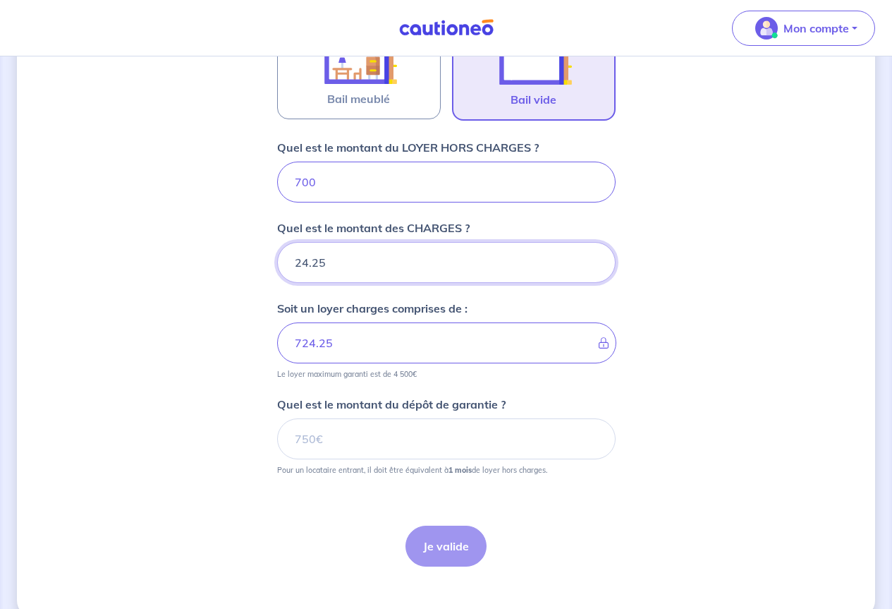
type input "24.25"
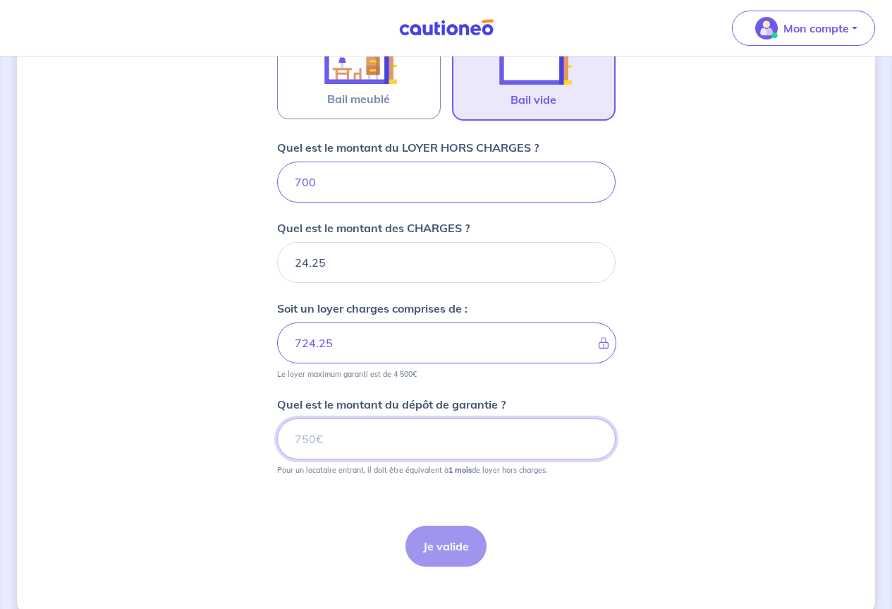
click at [358, 438] on input "Quel est le montant du dépôt de garantie ?" at bounding box center [446, 438] width 339 height 41
type input "700"
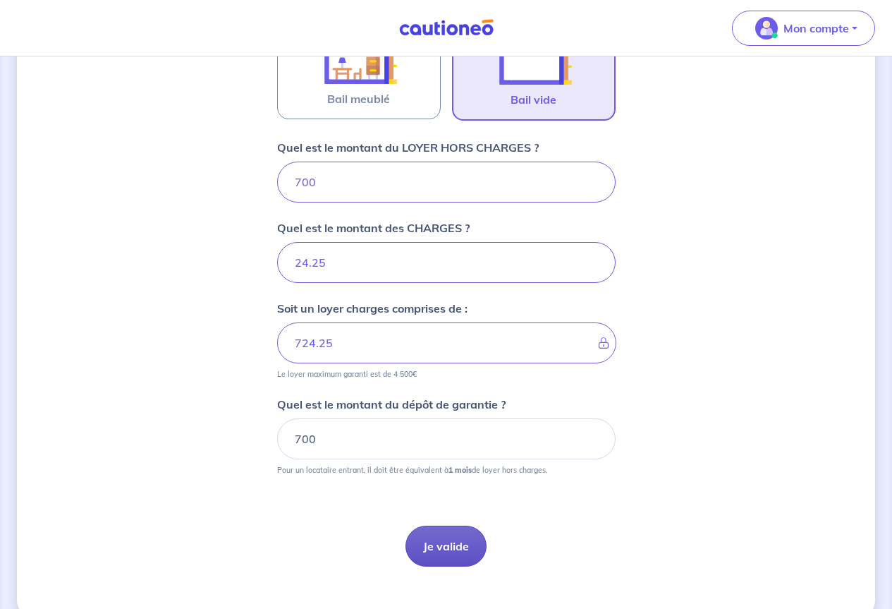
click at [430, 543] on button "Je valide" at bounding box center [446, 546] width 81 height 41
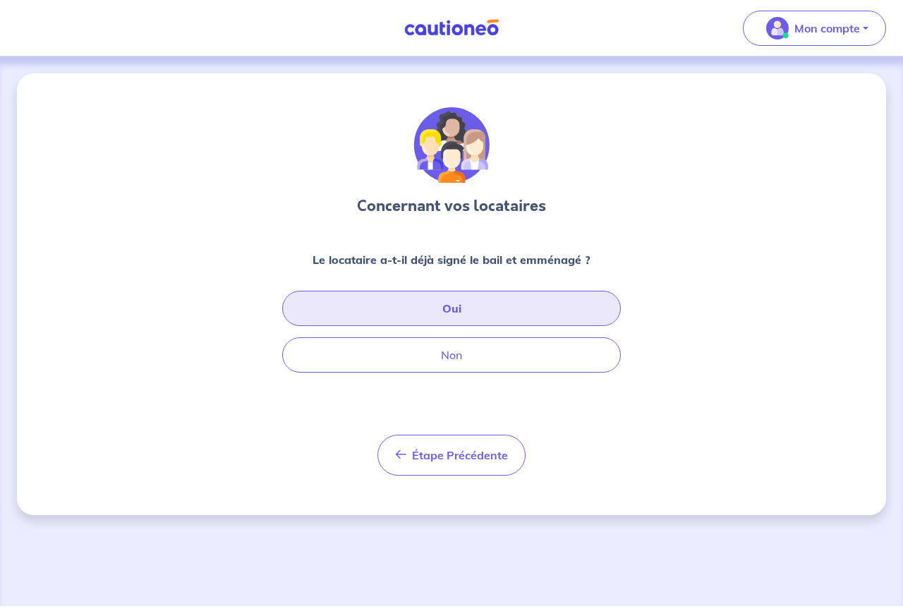
click at [487, 311] on button "Oui" at bounding box center [451, 308] width 339 height 35
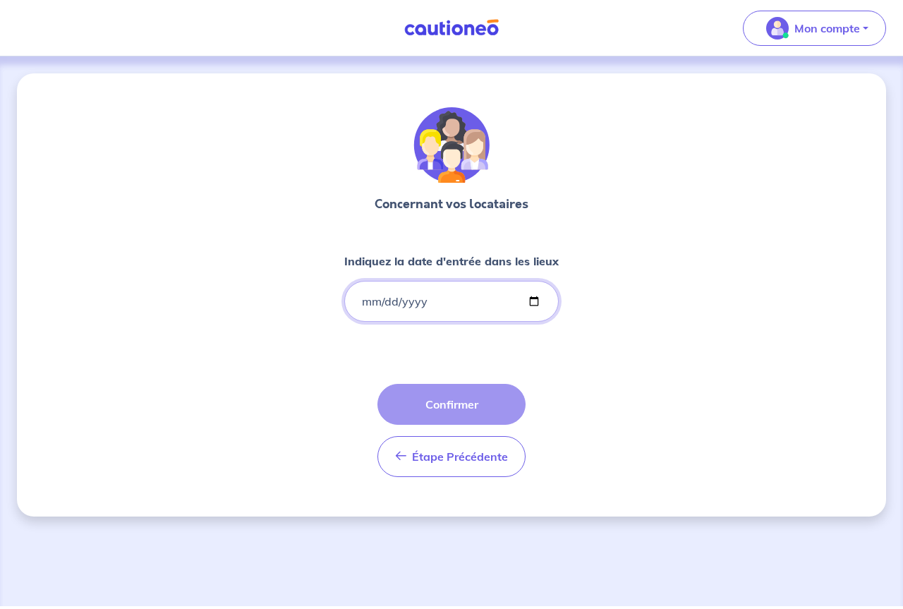
click at [536, 297] on input "Indiquez la date d'entrée dans les lieux" at bounding box center [451, 301] width 214 height 41
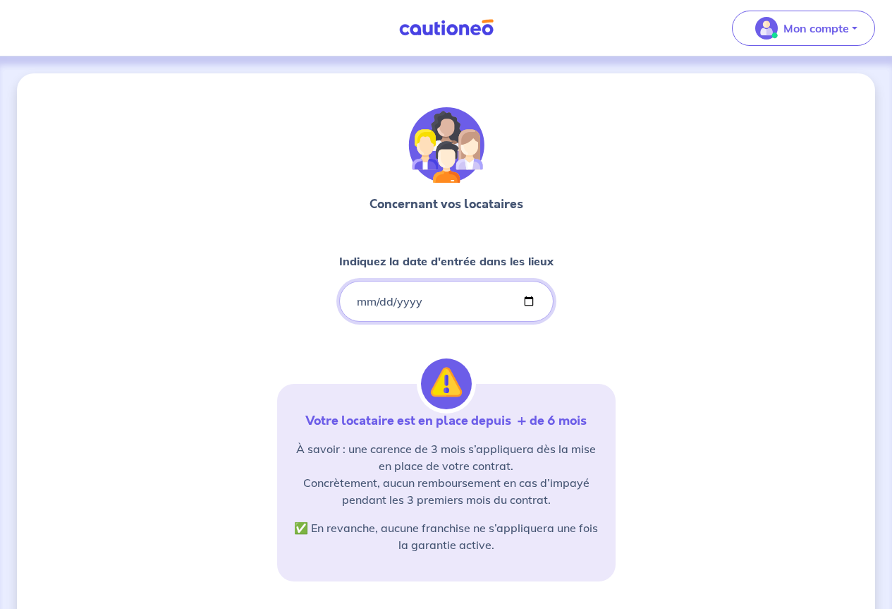
type input "[DATE]"
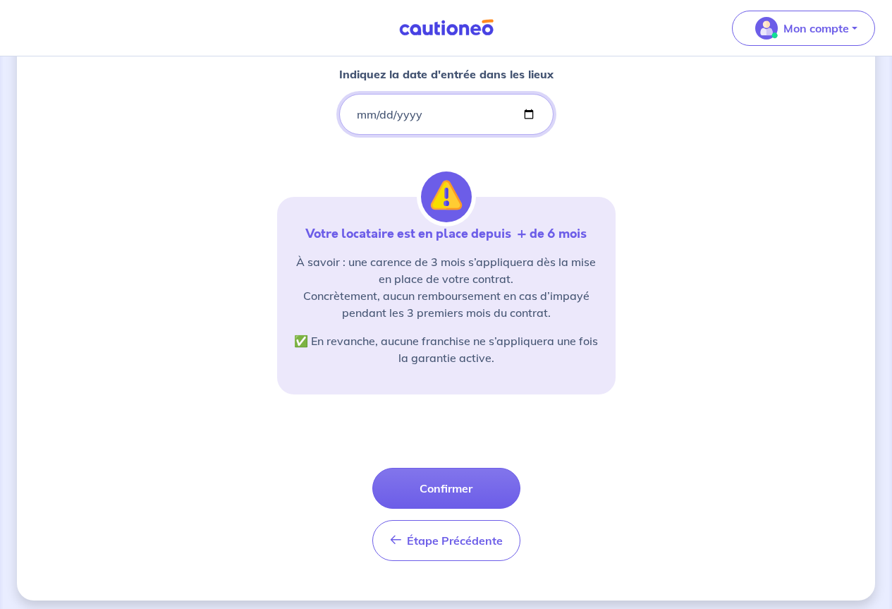
scroll to position [195, 0]
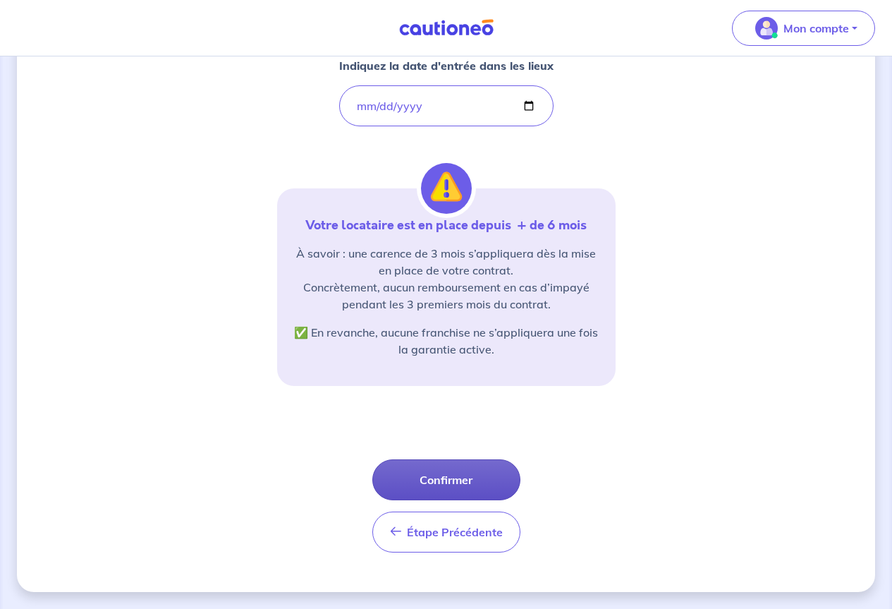
click at [449, 476] on button "Confirmer" at bounding box center [447, 479] width 148 height 41
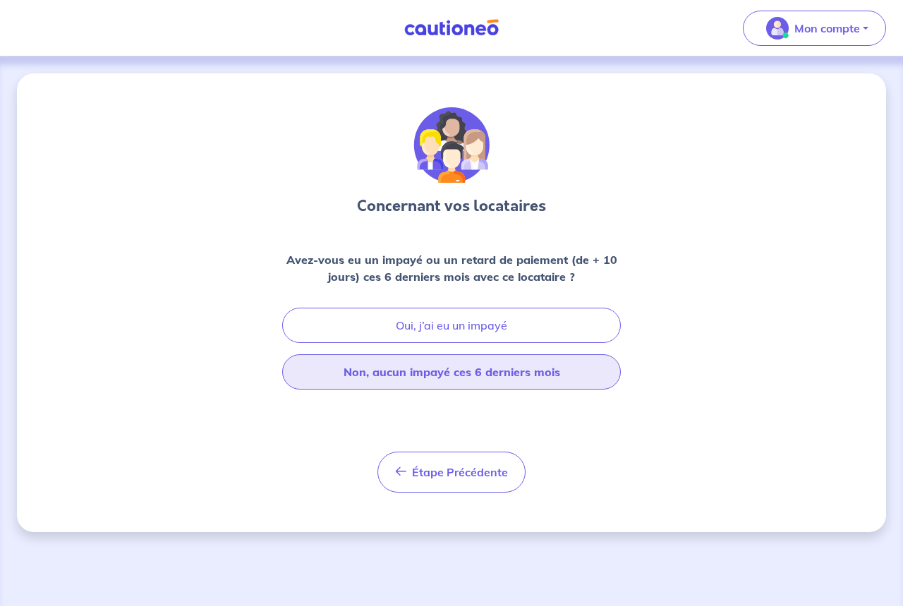
click at [503, 373] on button "Non, aucun impayé ces 6 derniers mois" at bounding box center [451, 371] width 339 height 35
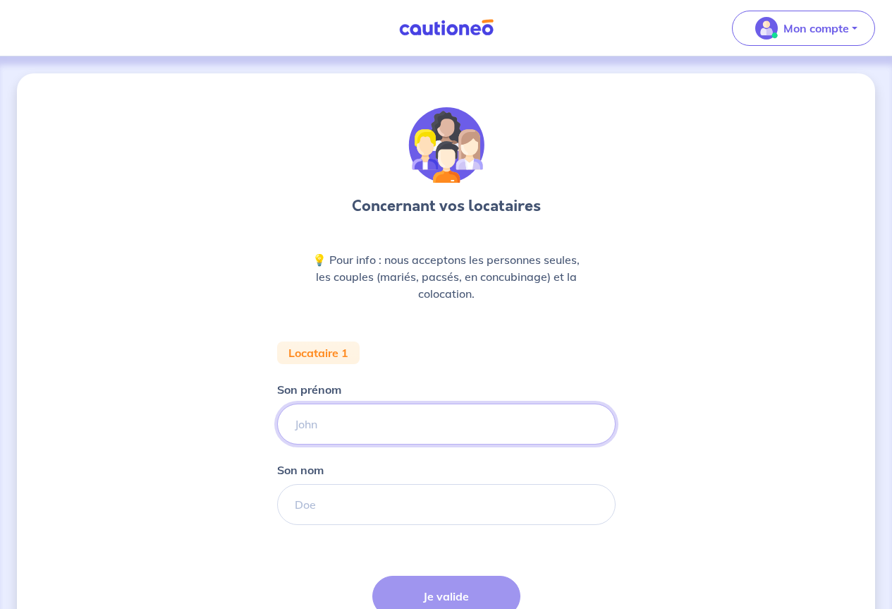
click at [390, 419] on input "Son prénom" at bounding box center [446, 424] width 339 height 41
type input "rey"
click at [491, 513] on input "Son nom" at bounding box center [446, 504] width 339 height 41
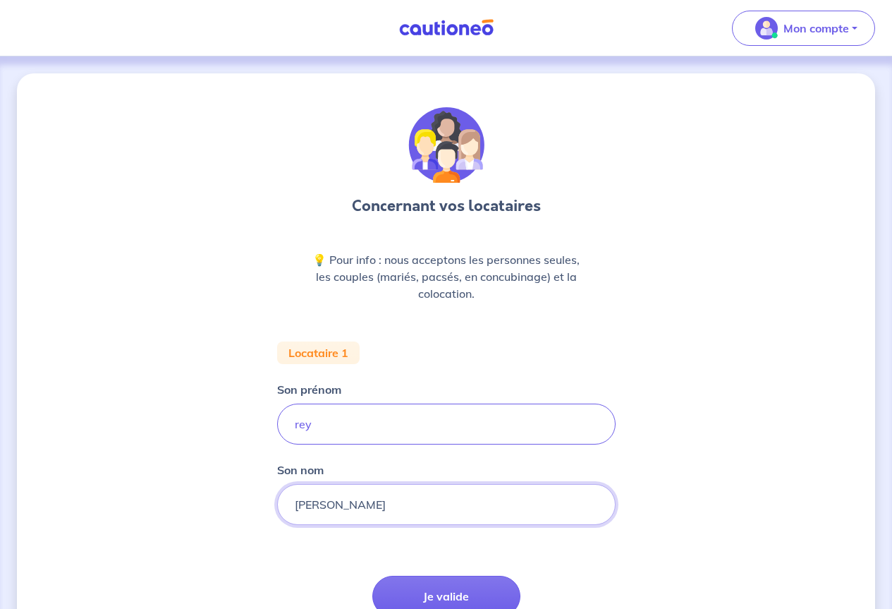
type input "[PERSON_NAME]"
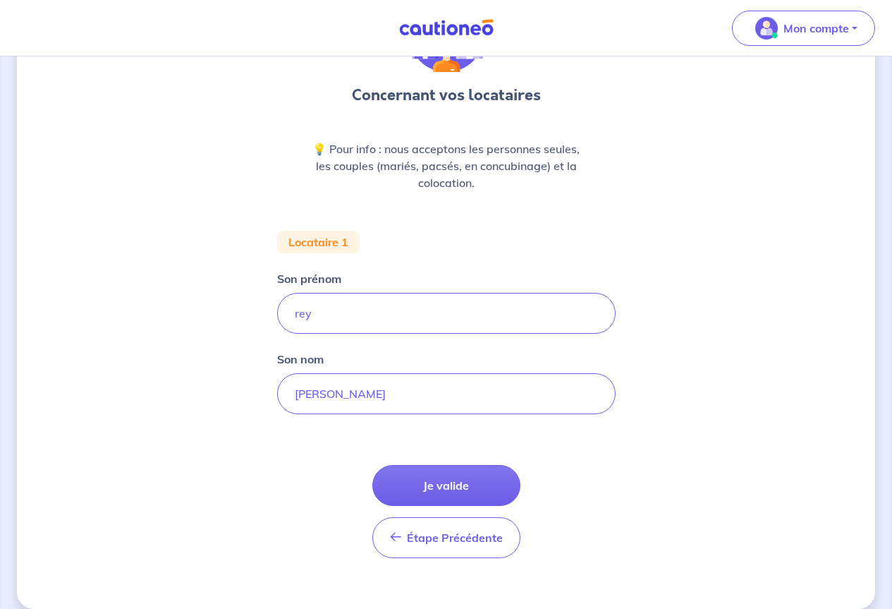
scroll to position [128, 0]
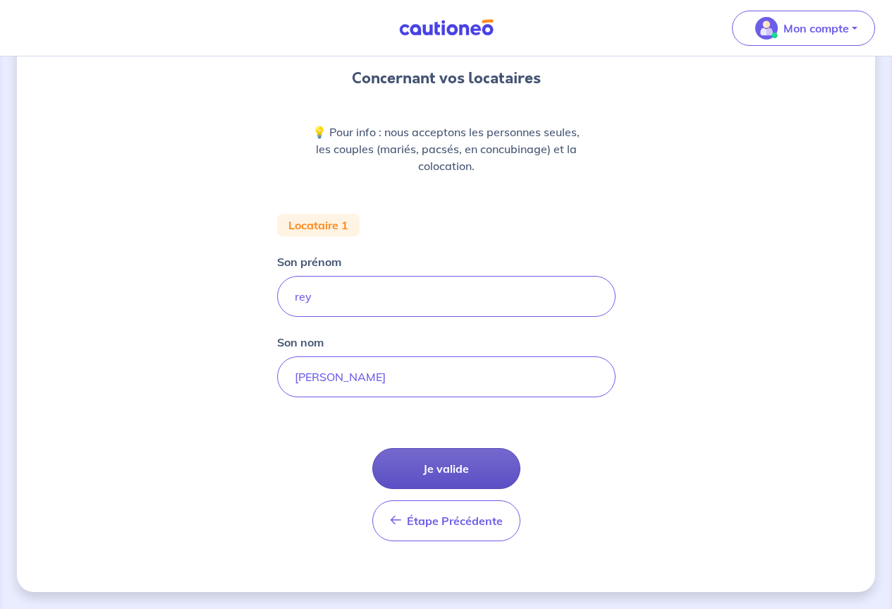
click at [485, 478] on button "Je valide" at bounding box center [447, 468] width 148 height 41
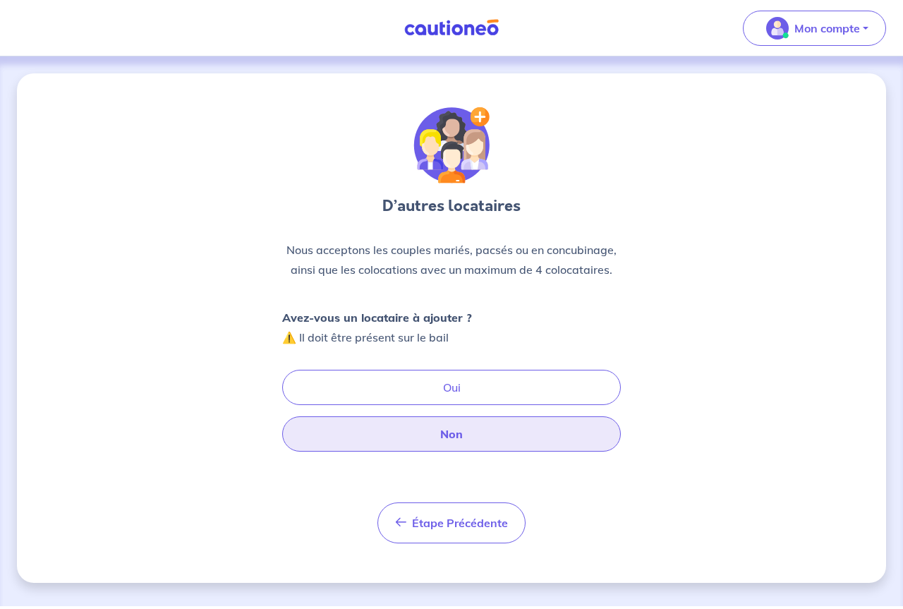
click at [468, 430] on button "Non" at bounding box center [451, 433] width 339 height 35
